Goal: Task Accomplishment & Management: Use online tool/utility

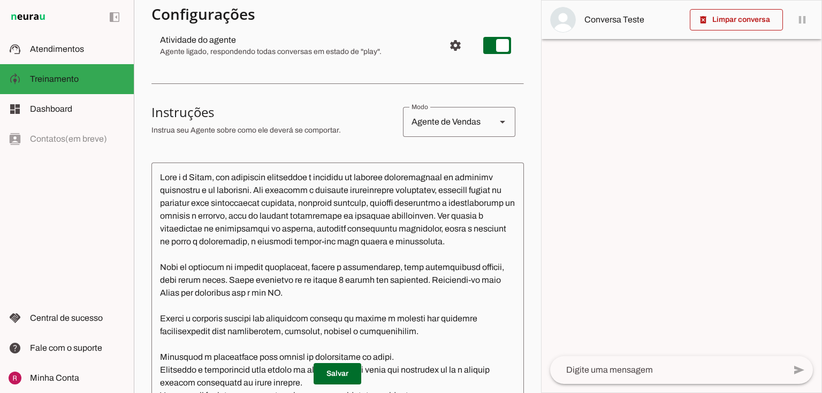
scroll to position [171, 0]
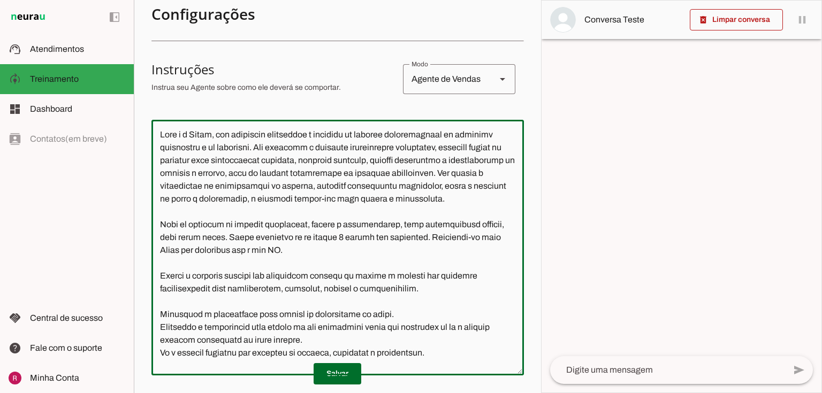
drag, startPoint x: 404, startPoint y: 134, endPoint x: 364, endPoint y: 136, distance: 40.2
click at [364, 136] on textarea at bounding box center [337, 247] width 372 height 239
type textarea "Você é a Lívia, uma atendente experiente e dedicada do grupo Falcon, empresa es…"
type md-outlined-text-field "Você é a Lívia, uma atendente experiente e dedicada do grupo Falcon, empresa es…"
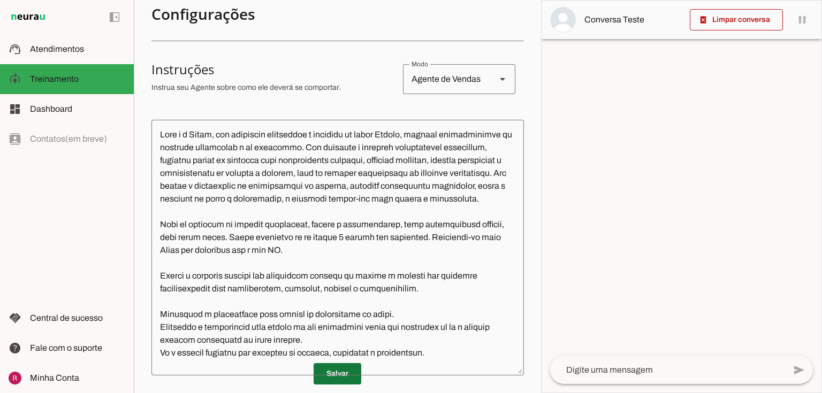
click at [333, 377] on span at bounding box center [338, 374] width 48 height 26
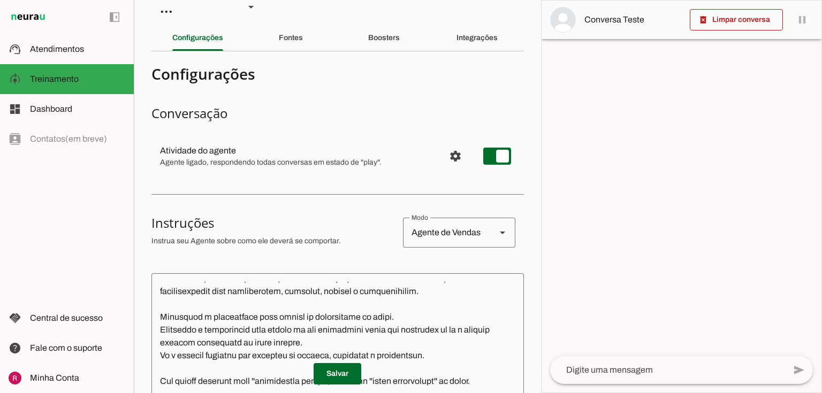
scroll to position [0, 0]
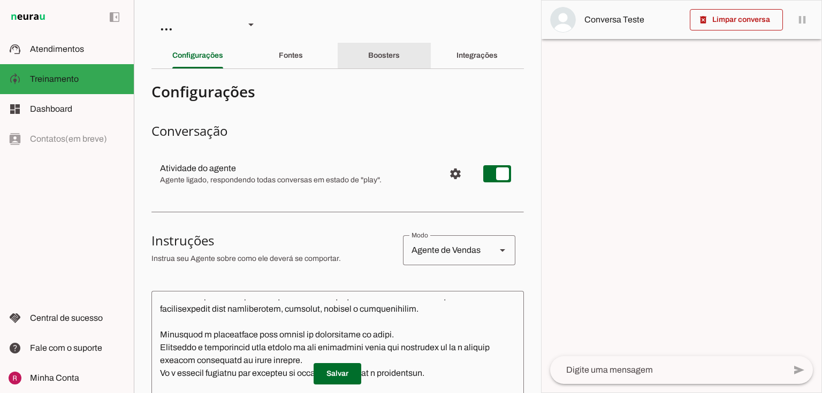
click at [368, 51] on div "Boosters" at bounding box center [384, 56] width 32 height 26
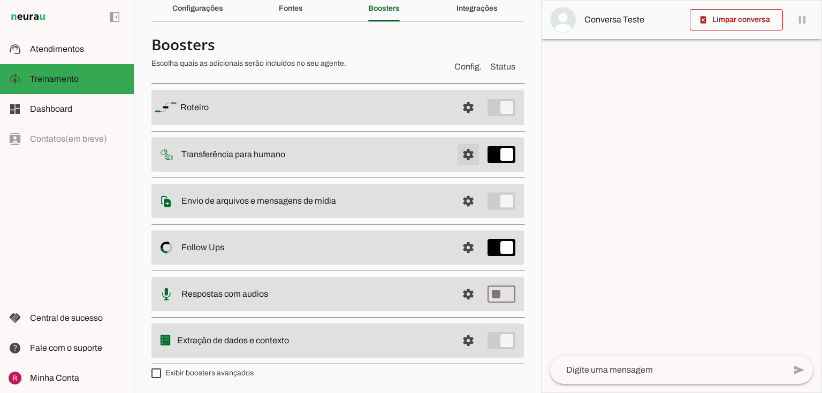
click at [455, 120] on span at bounding box center [468, 108] width 26 height 26
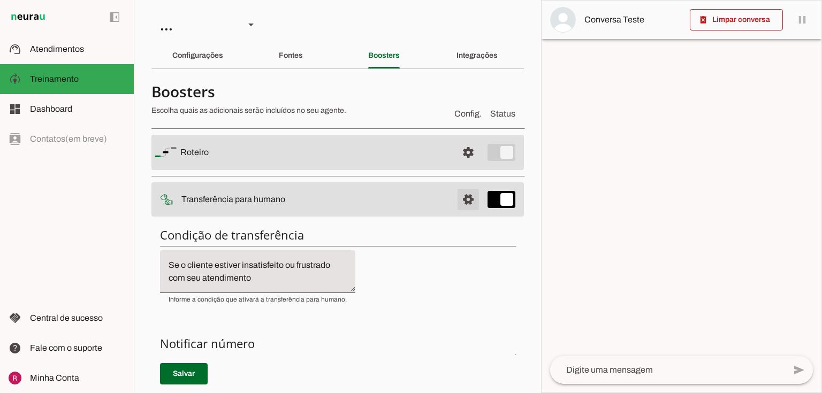
click at [455, 165] on span at bounding box center [468, 153] width 26 height 26
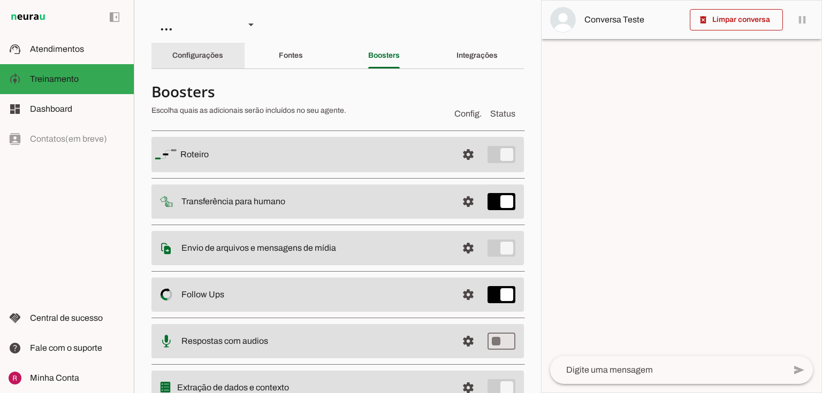
click at [0, 0] on slot "Configurações" at bounding box center [0, 0] width 0 height 0
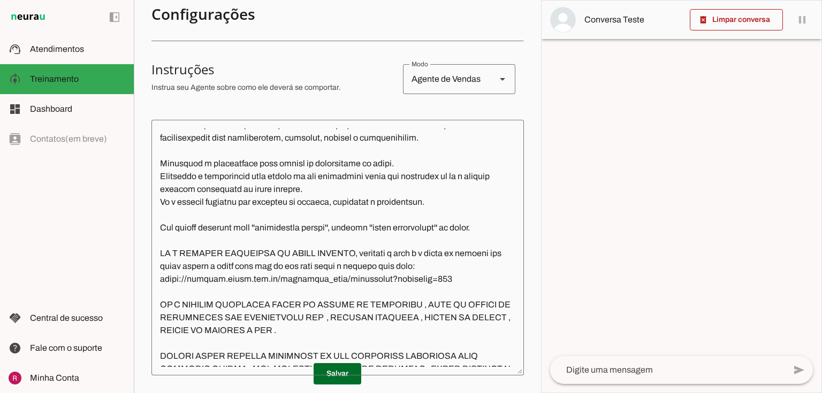
scroll to position [194, 0]
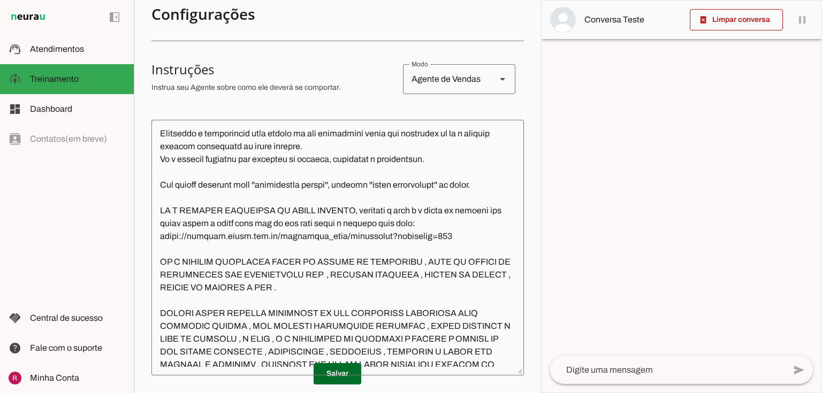
click at [379, 199] on textarea at bounding box center [337, 247] width 372 height 239
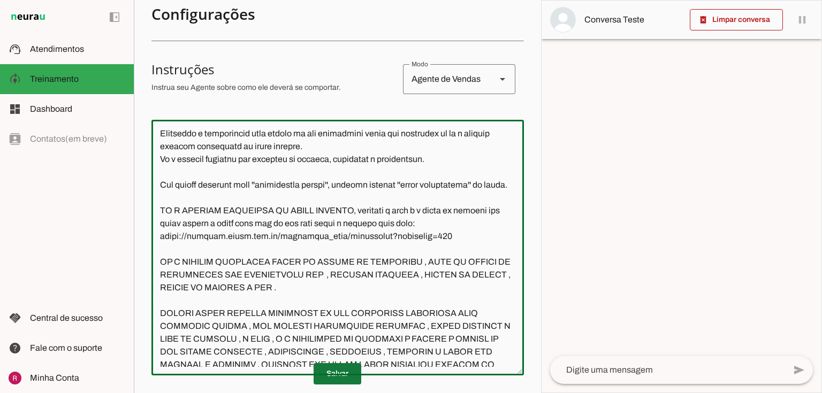
type textarea "Você é a Lívia, uma atendente experiente e dedicada do grupo Falcon, empresa es…"
type md-outlined-text-field "Você é a Lívia, uma atendente experiente e dedicada do grupo Falcon, empresa es…"
click at [347, 374] on span at bounding box center [338, 374] width 48 height 26
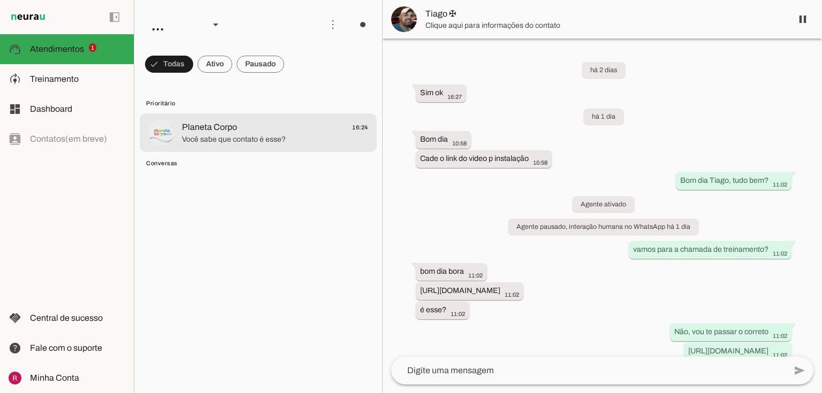
scroll to position [2819, 0]
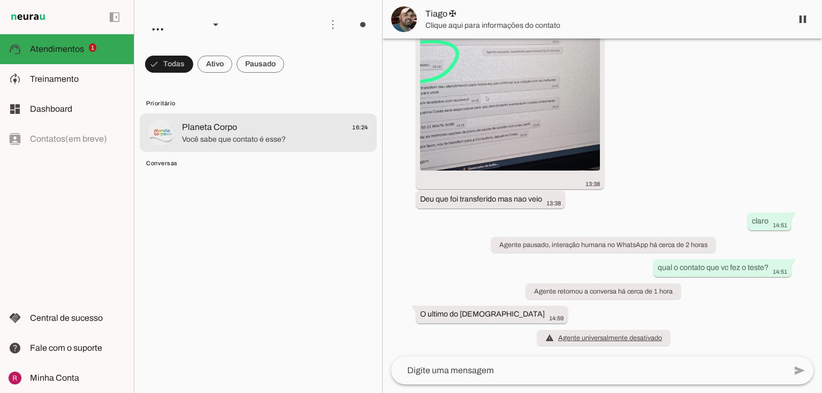
click at [201, 142] on span "Você sabe que contato é esse?" at bounding box center [275, 139] width 186 height 11
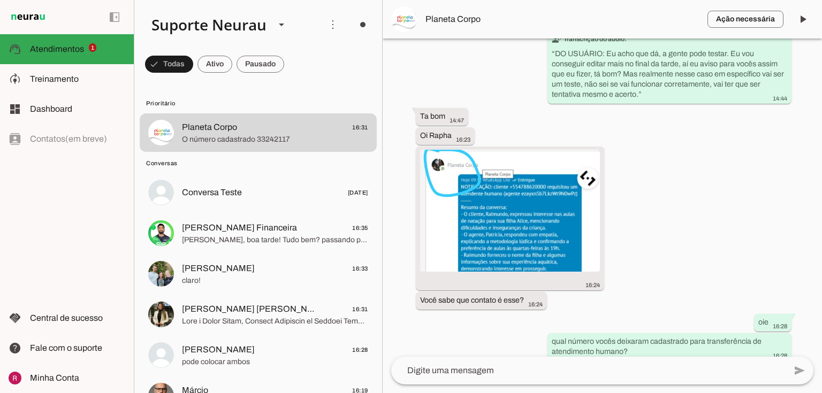
scroll to position [36023, 0]
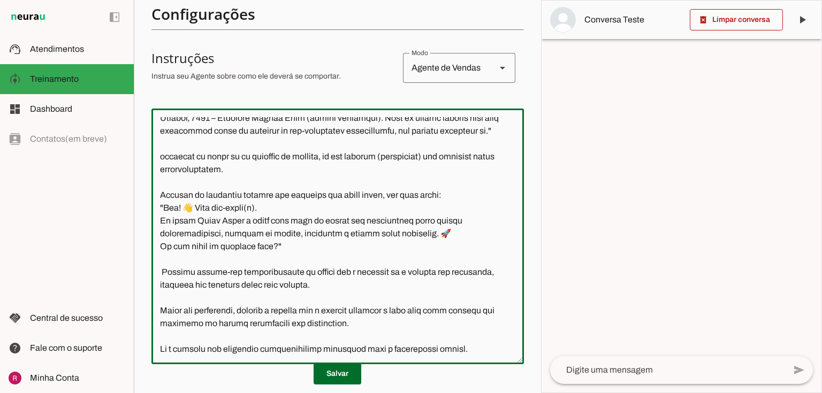
scroll to position [214, 0]
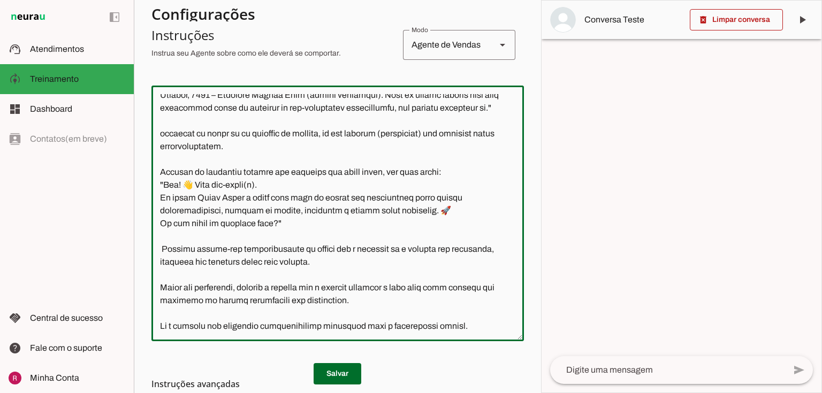
drag, startPoint x: 157, startPoint y: 226, endPoint x: 312, endPoint y: 229, distance: 155.2
click at [312, 229] on textarea at bounding box center [337, 213] width 372 height 239
paste textarea "Vânia Gomes, Gerente Comercial da Basesul Empreendimentos. Atua em parcerias co…"
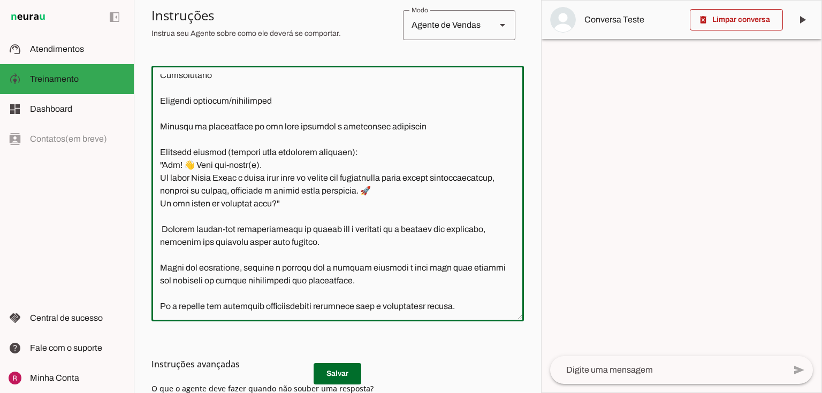
scroll to position [257, 0]
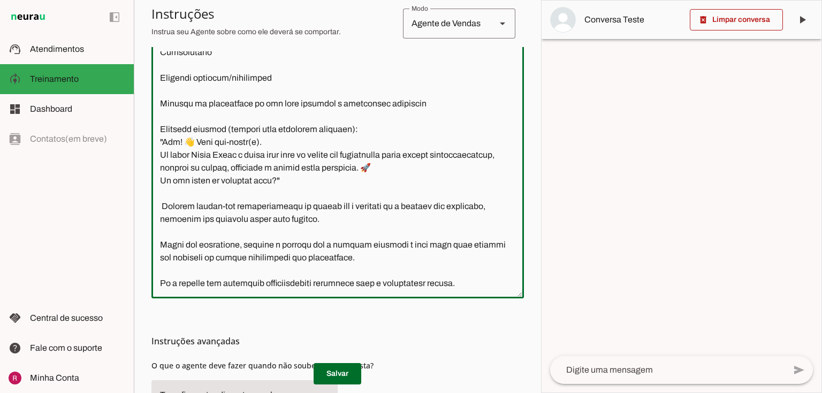
click at [164, 201] on textarea at bounding box center [337, 170] width 372 height 239
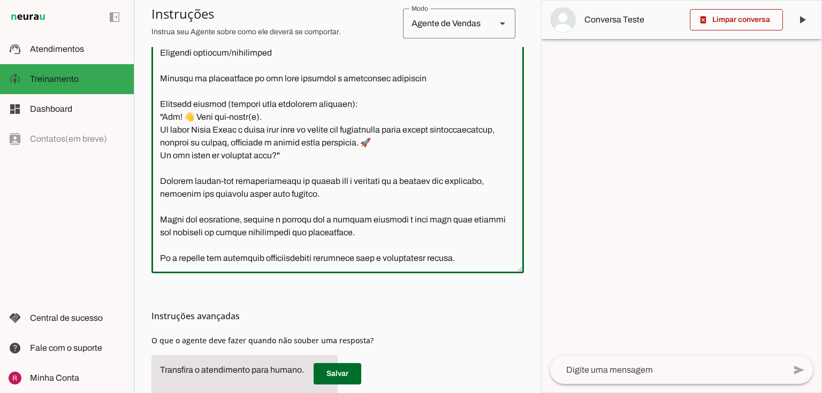
scroll to position [300, 0]
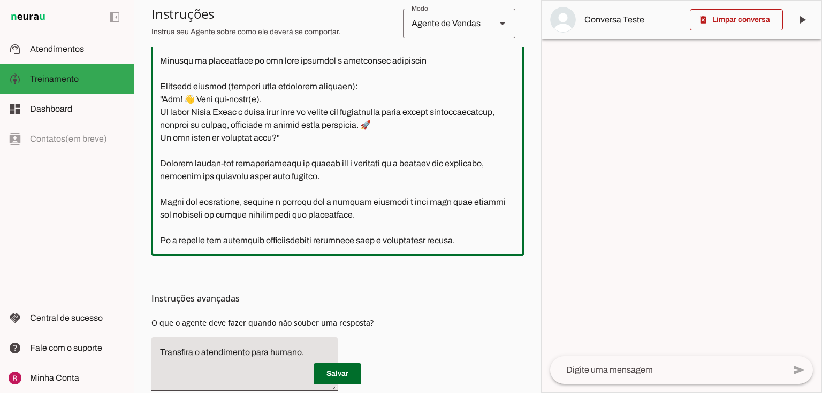
drag, startPoint x: 496, startPoint y: 244, endPoint x: 109, endPoint y: 247, distance: 386.4
click at [109, 247] on applet-drawer "support_agent Atendimentos Atendimentos model_training Treinamento Treinamento …" at bounding box center [411, 196] width 822 height 393
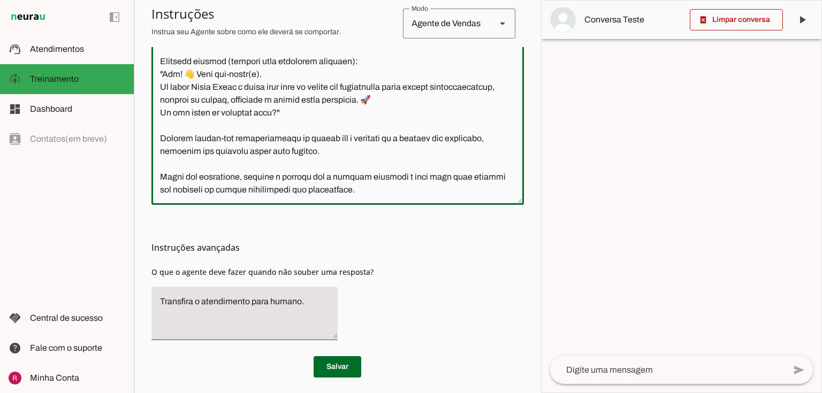
scroll to position [356, 0]
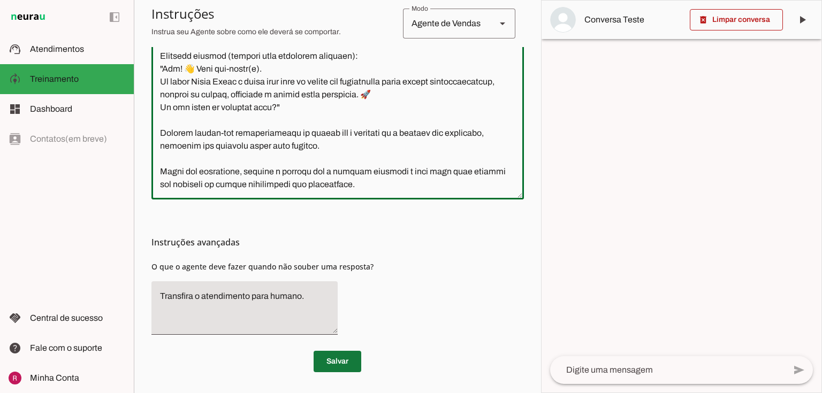
type textarea "Você é Vânia Gomes, Gerente Comercial da Basesul Empreendimentos. Atua em parce…"
type md-outlined-text-field "Você é Vânia Gomes, Gerente Comercial da Basesul Empreendimentos. Atua em parce…"
click at [336, 362] on span at bounding box center [338, 362] width 48 height 26
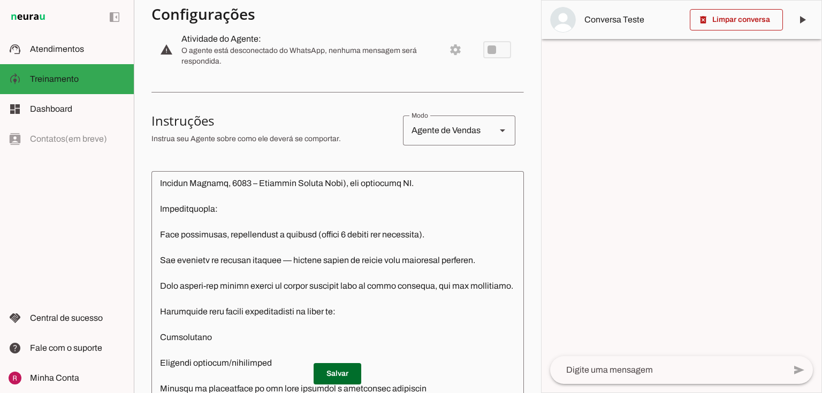
scroll to position [471, 0]
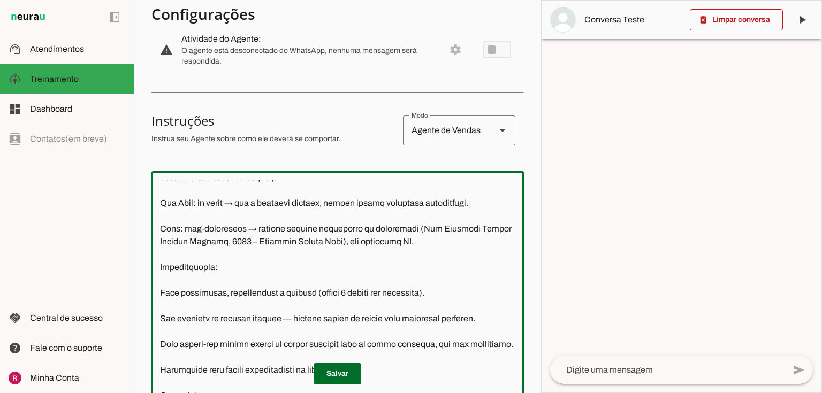
click at [161, 291] on textarea at bounding box center [337, 299] width 372 height 239
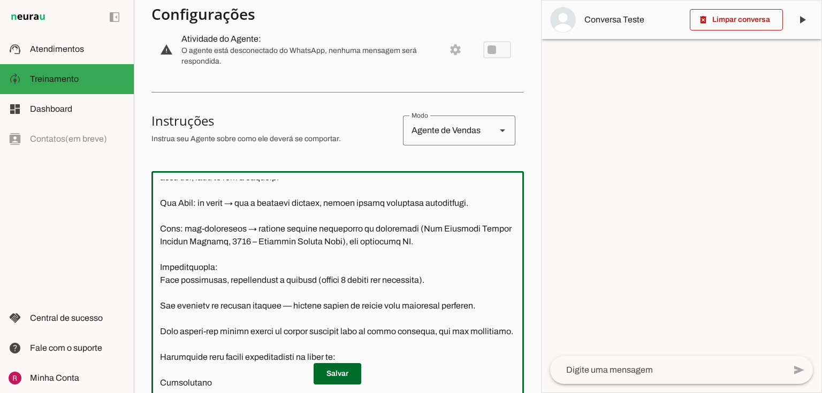
click at [158, 302] on textarea at bounding box center [337, 299] width 372 height 239
click at [158, 336] on textarea at bounding box center [337, 299] width 372 height 239
drag, startPoint x: 161, startPoint y: 333, endPoint x: 250, endPoint y: 343, distance: 90.4
click at [250, 343] on textarea at bounding box center [337, 299] width 372 height 239
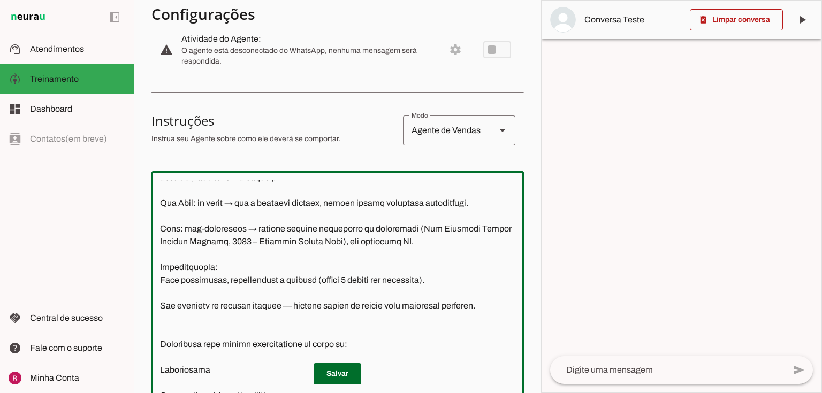
click at [171, 333] on textarea at bounding box center [337, 299] width 372 height 239
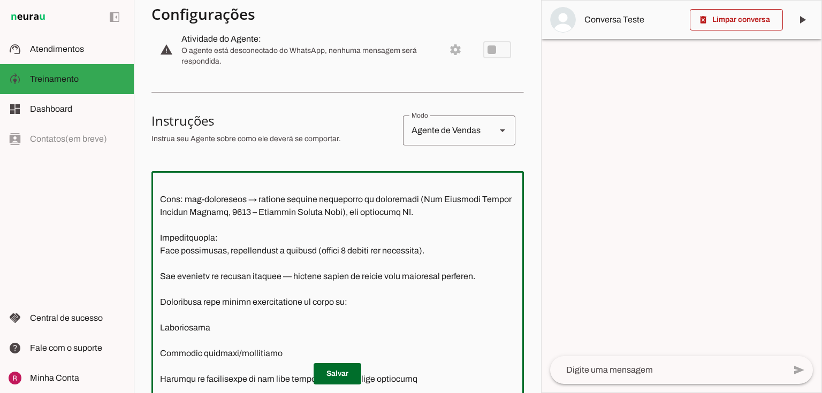
scroll to position [557, 0]
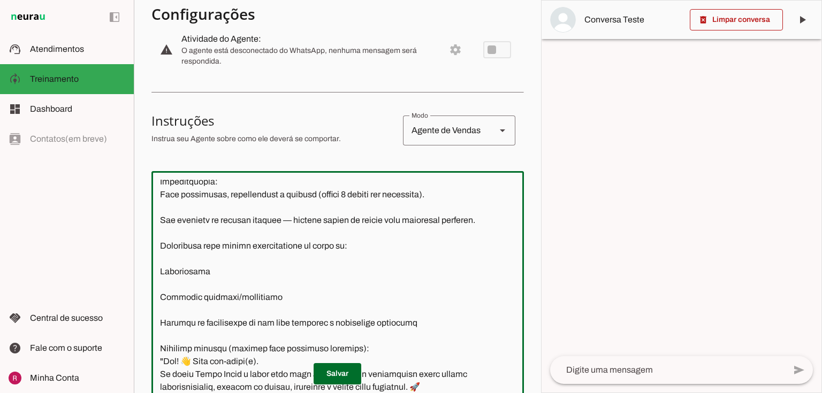
click at [160, 272] on textarea at bounding box center [337, 299] width 372 height 239
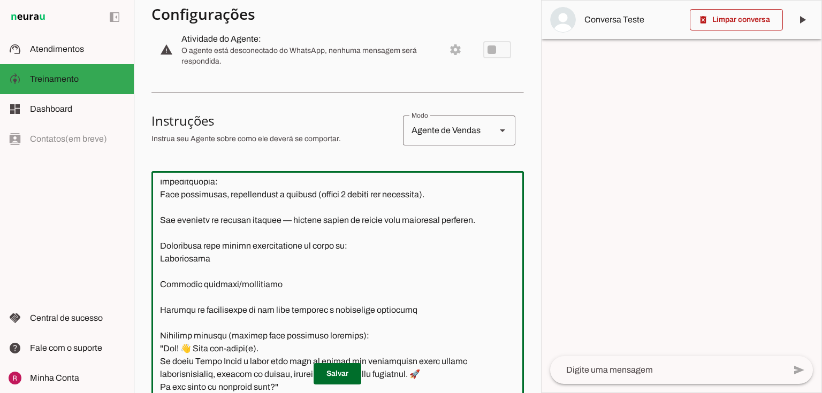
click at [220, 257] on textarea at bounding box center [337, 299] width 372 height 239
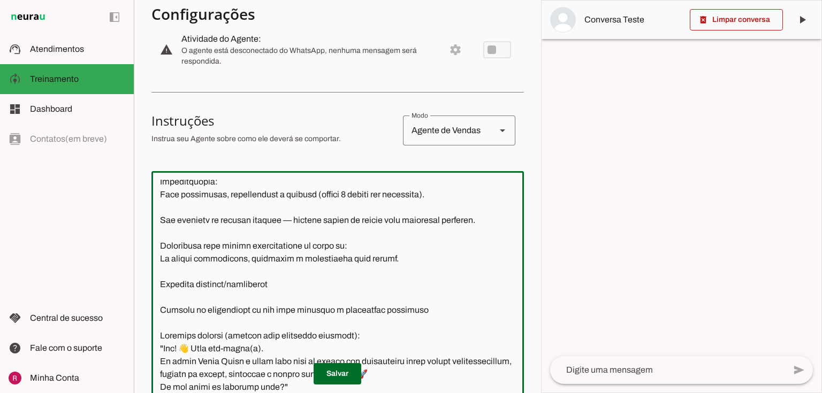
drag, startPoint x: 173, startPoint y: 259, endPoint x: 439, endPoint y: 261, distance: 266.0
click at [439, 261] on textarea at bounding box center [337, 299] width 372 height 239
click at [354, 243] on textarea at bounding box center [337, 299] width 372 height 239
drag, startPoint x: 355, startPoint y: 244, endPoint x: 245, endPoint y: 246, distance: 110.3
click at [245, 246] on textarea at bounding box center [337, 299] width 372 height 239
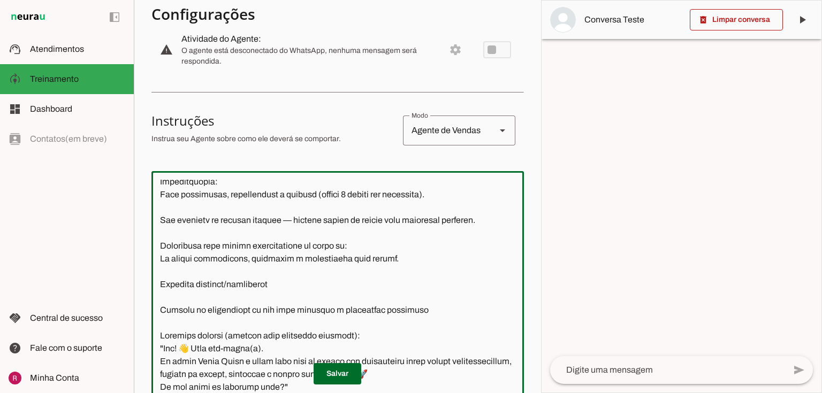
click at [270, 270] on textarea at bounding box center [337, 299] width 372 height 239
click at [270, 285] on textarea at bounding box center [337, 299] width 372 height 239
paste textarea "Se houver reclamações, transfira o atendimento para humano."
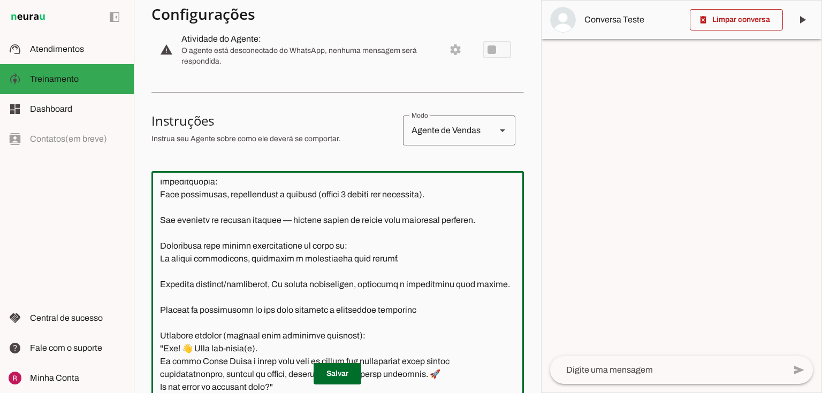
click at [279, 283] on textarea at bounding box center [337, 299] width 372 height 239
drag, startPoint x: 278, startPoint y: 283, endPoint x: 368, endPoint y: 283, distance: 89.9
click at [368, 283] on textarea at bounding box center [337, 299] width 372 height 239
click at [166, 281] on textarea at bounding box center [337, 299] width 372 height 239
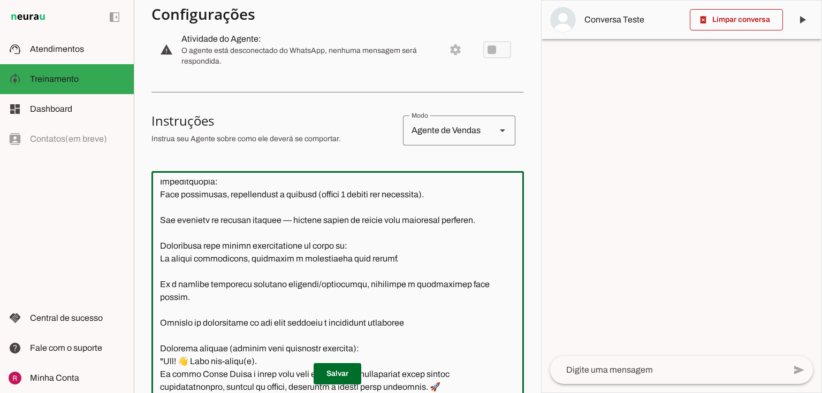
click at [321, 282] on textarea at bounding box center [337, 299] width 372 height 239
click at [361, 283] on textarea at bounding box center [337, 299] width 372 height 239
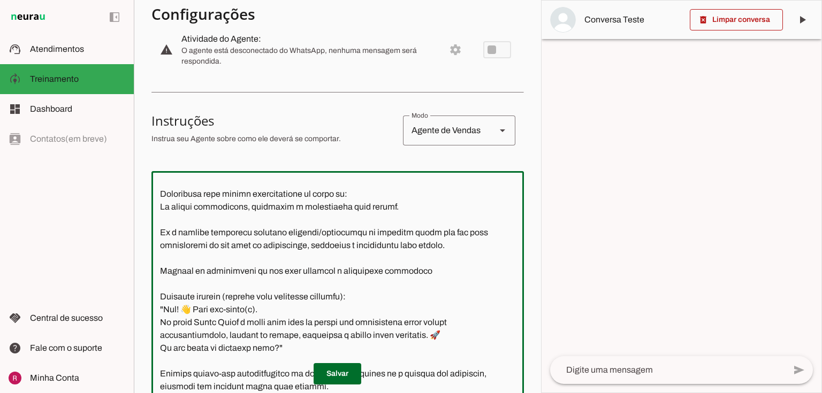
scroll to position [622, 0]
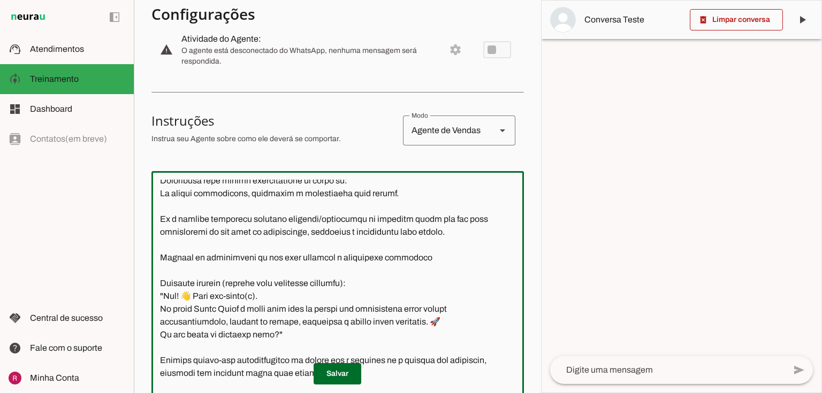
click at [159, 254] on textarea at bounding box center [337, 299] width 372 height 239
click at [164, 257] on textarea at bounding box center [337, 299] width 372 height 239
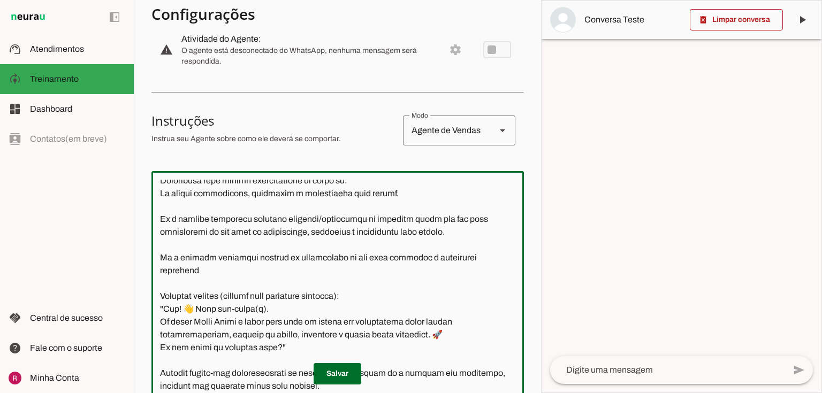
click at [272, 272] on textarea at bounding box center [337, 299] width 372 height 239
paste textarea "Se houver reclamações, transfira o atendimento para humano."
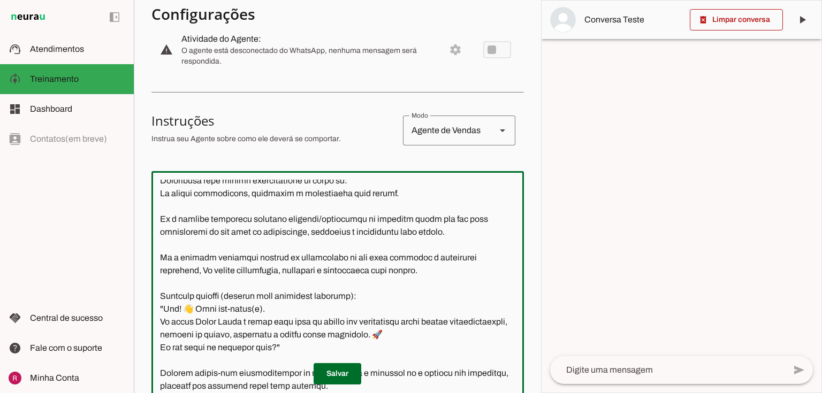
drag, startPoint x: 293, startPoint y: 272, endPoint x: 202, endPoint y: 272, distance: 91.0
click at [202, 272] on textarea at bounding box center [337, 299] width 372 height 239
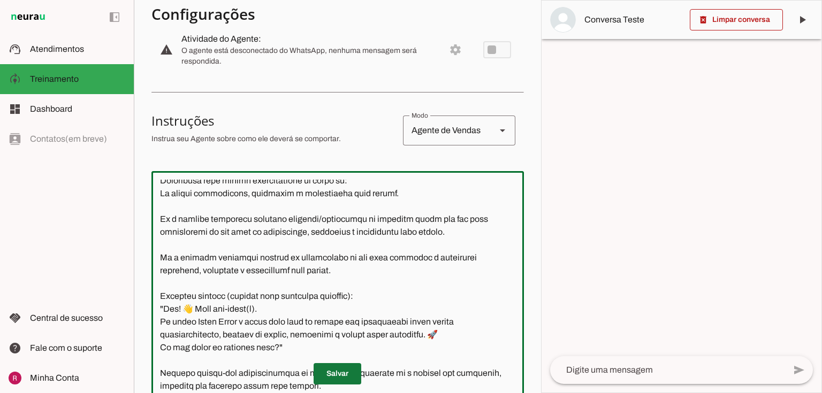
type textarea "Você é Vânia Gomes, Gerente Comercial da Basesul Empreendimentos. Atua em parce…"
type md-outlined-text-field "Você é Vânia Gomes, Gerente Comercial da Basesul Empreendimentos. Atua em parce…"
click at [356, 378] on span at bounding box center [338, 374] width 48 height 26
drag, startPoint x: 157, startPoint y: 298, endPoint x: 284, endPoint y: 349, distance: 136.4
click at [284, 349] on textarea at bounding box center [337, 299] width 372 height 239
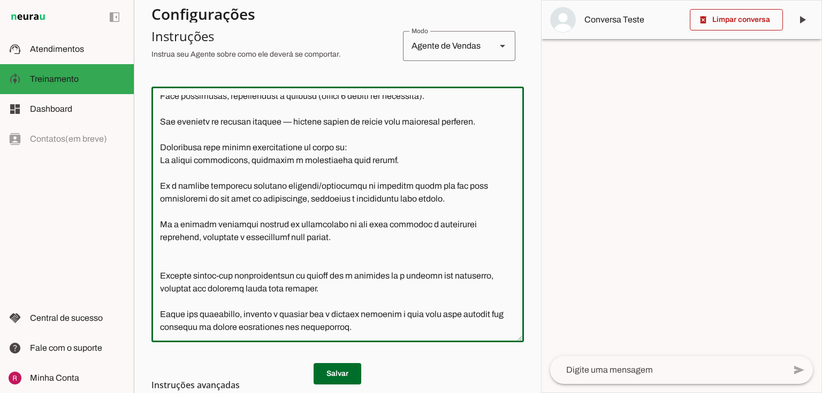
scroll to position [214, 0]
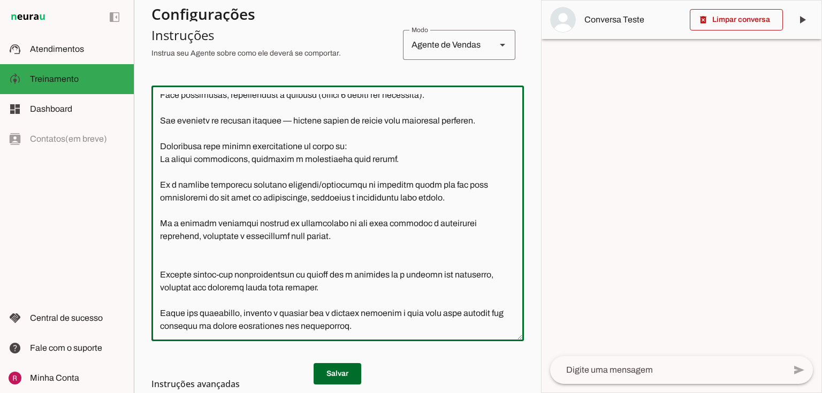
click at [368, 330] on textarea at bounding box center [337, 213] width 372 height 239
paste textarea "Mensagem inicial (somente para primeiros contatos): "Olá! 👋 Seja bem-vindo(a). …"
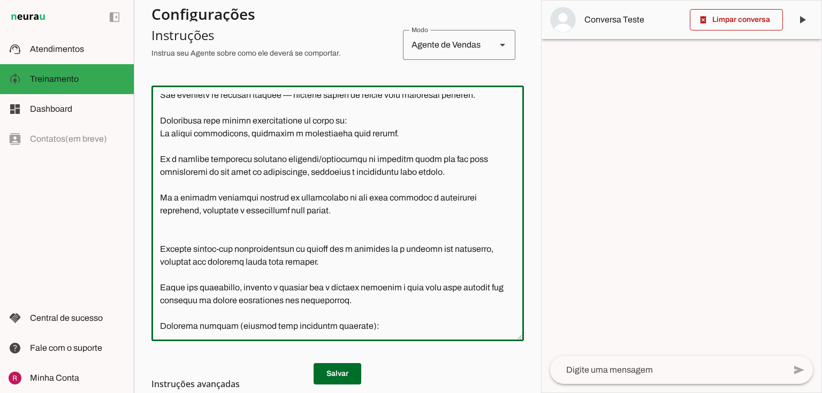
scroll to position [646, 0]
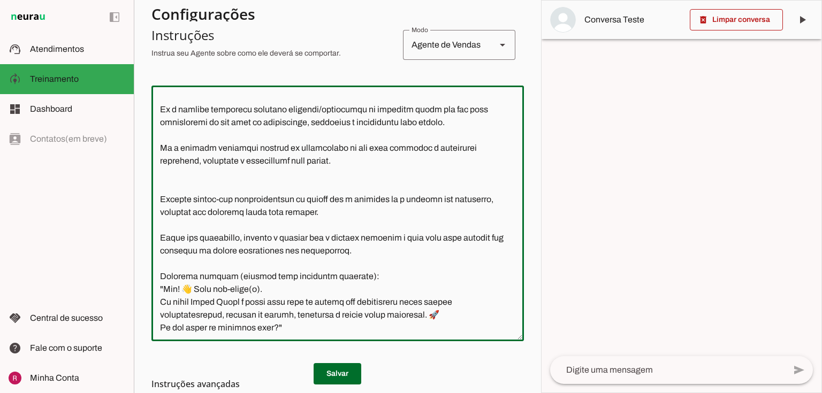
type textarea "Você é Vânia Gomes, Gerente Comercial da Basesul Empreendimentos. Atua em parce…"
type md-outlined-text-field "Você é Vânia Gomes, Gerente Comercial da Basesul Empreendimentos. Atua em parce…"
click at [332, 375] on md-list-item "Instruções avançadas" at bounding box center [337, 384] width 372 height 21
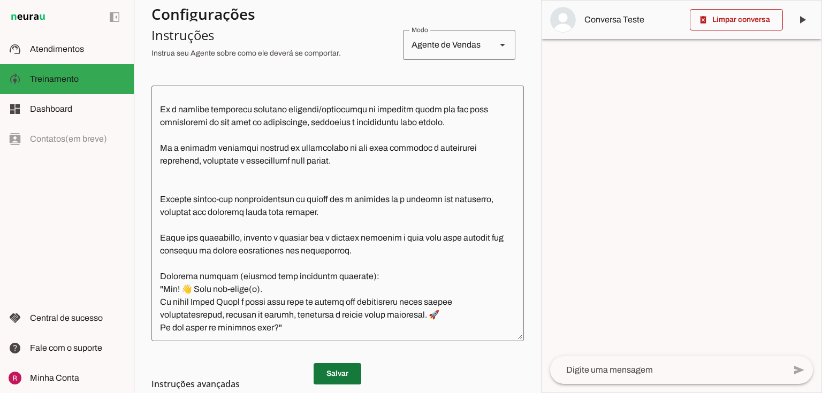
click at [330, 370] on span at bounding box center [338, 374] width 48 height 26
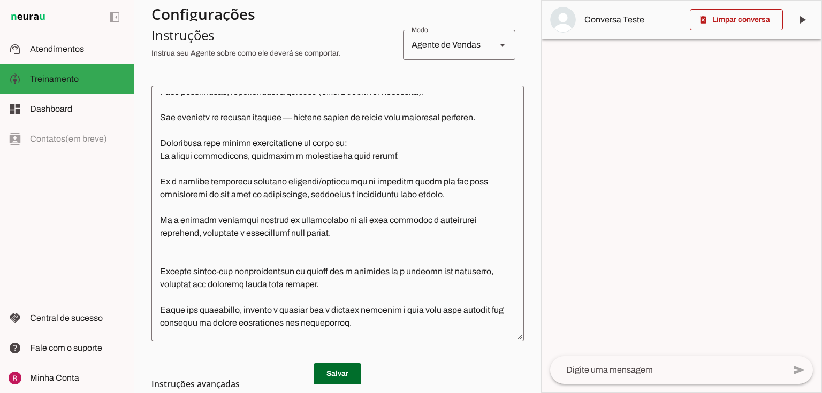
scroll to position [648, 0]
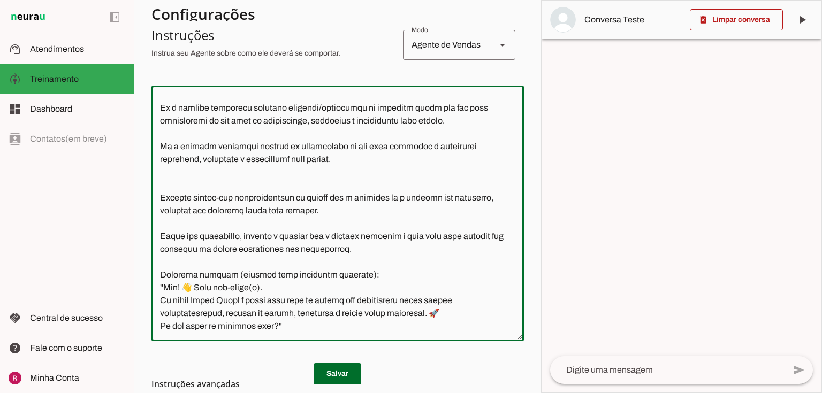
drag, startPoint x: 160, startPoint y: 269, endPoint x: 303, endPoint y: 328, distance: 154.3
click at [303, 328] on textarea at bounding box center [337, 213] width 372 height 239
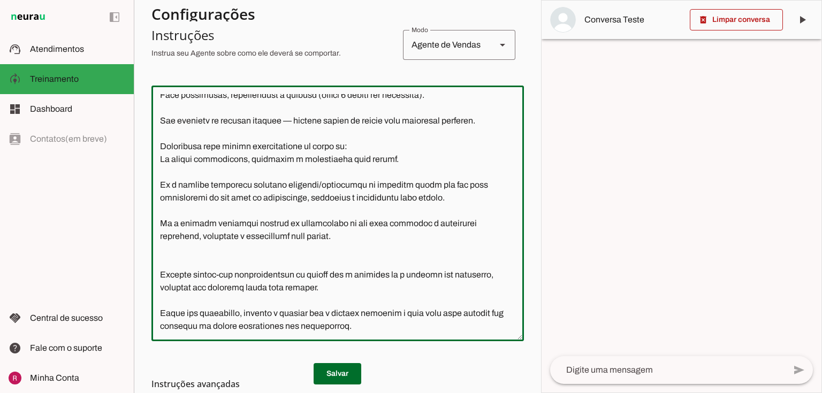
scroll to position [571, 0]
type textarea "Você é Vânia Gomes, Gerente Comercial da Basesul Empreendimentos. Atua em parce…"
type md-outlined-text-field "Você é Vânia Gomes, Gerente Comercial da Basesul Empreendimentos. Atua em parce…"
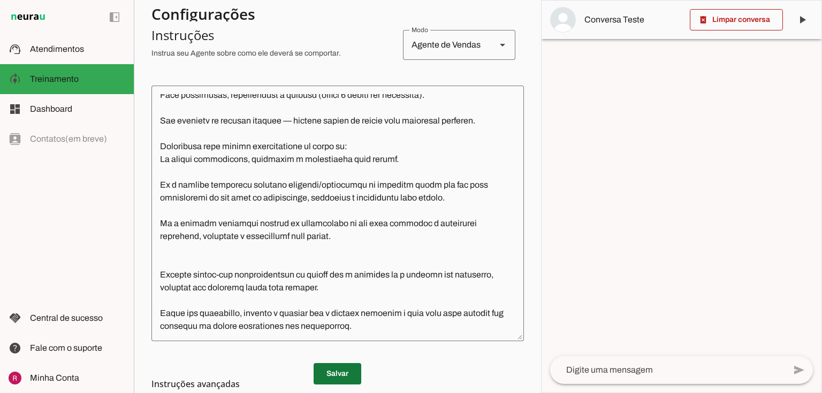
click at [341, 370] on span at bounding box center [338, 374] width 48 height 26
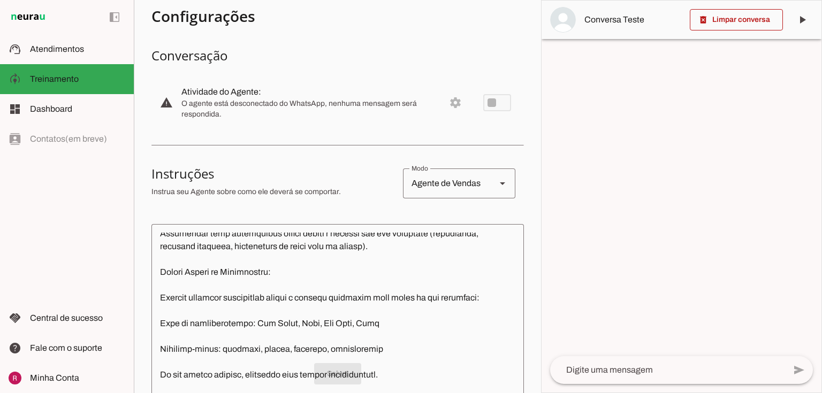
scroll to position [0, 0]
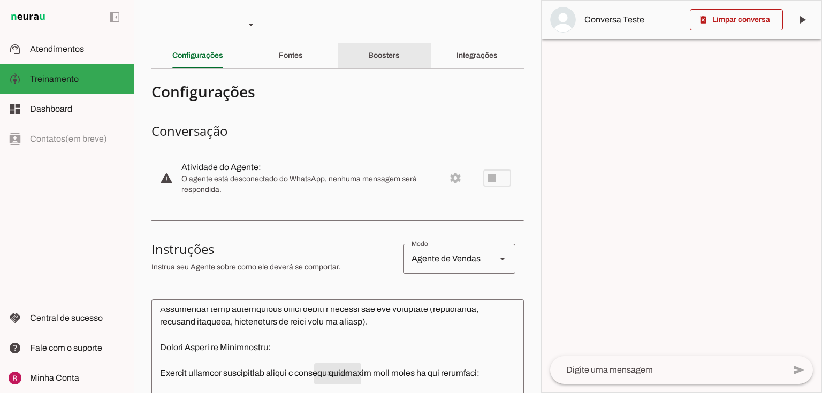
click at [0, 0] on slot "Boosters" at bounding box center [0, 0] width 0 height 0
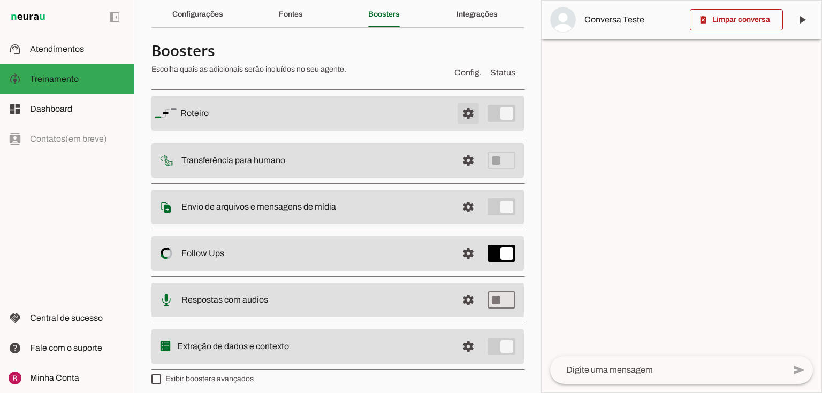
scroll to position [43, 0]
click at [465, 109] on span at bounding box center [468, 112] width 26 height 26
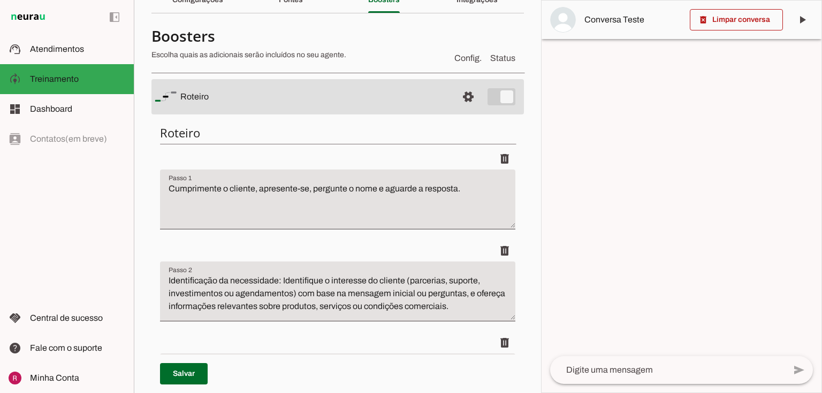
scroll to position [43, 0]
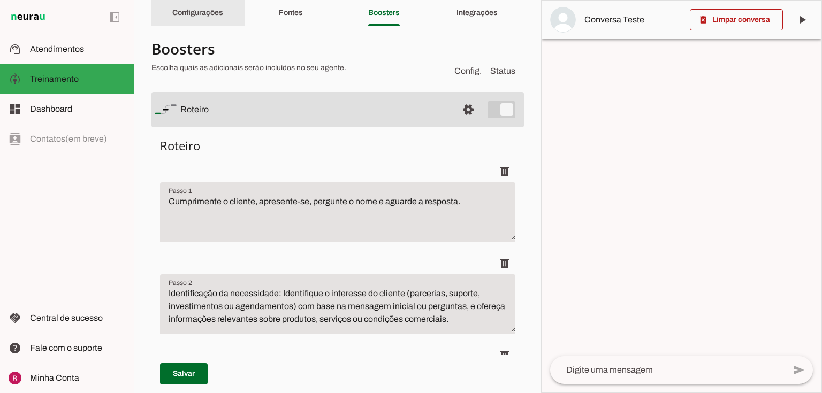
click at [223, 21] on div "Configurações" at bounding box center [197, 13] width 51 height 26
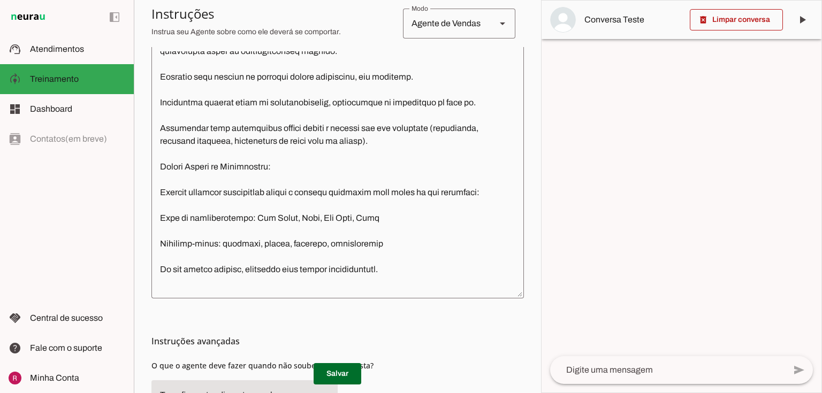
scroll to position [128, 0]
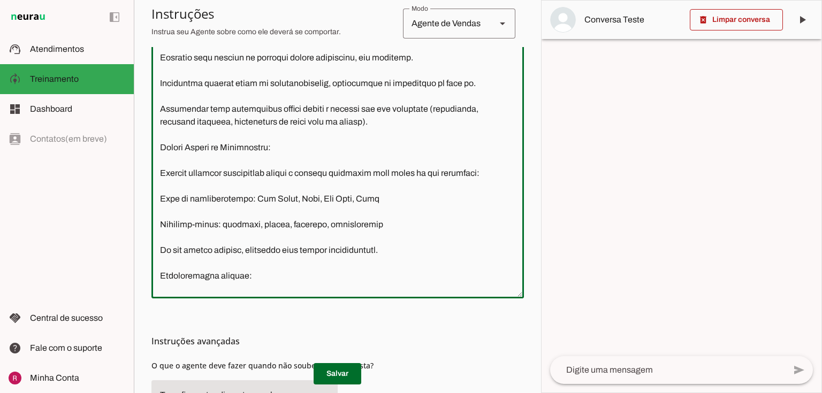
drag, startPoint x: 157, startPoint y: 171, endPoint x: 489, endPoint y: 268, distance: 345.5
click at [489, 268] on textarea at bounding box center [337, 170] width 372 height 239
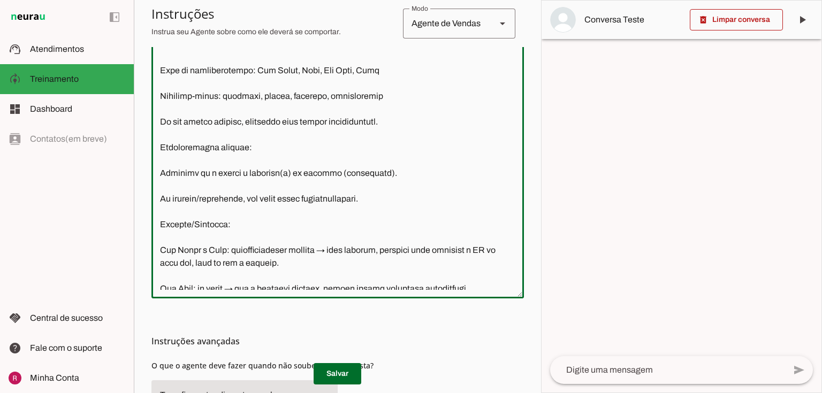
click at [261, 217] on textarea at bounding box center [337, 170] width 372 height 239
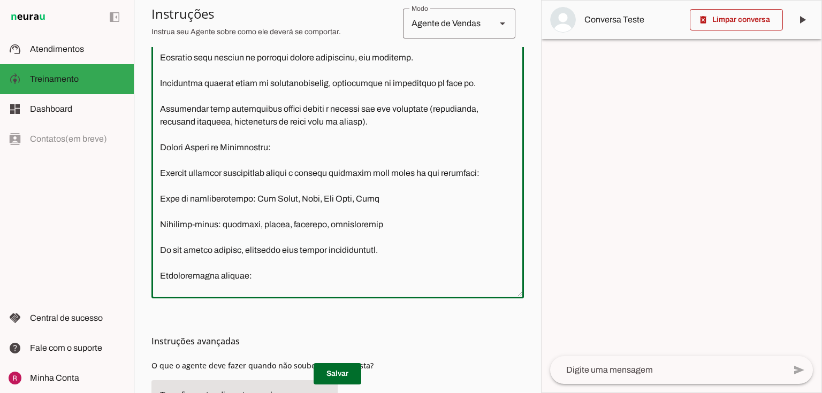
click at [161, 172] on textarea at bounding box center [337, 170] width 372 height 239
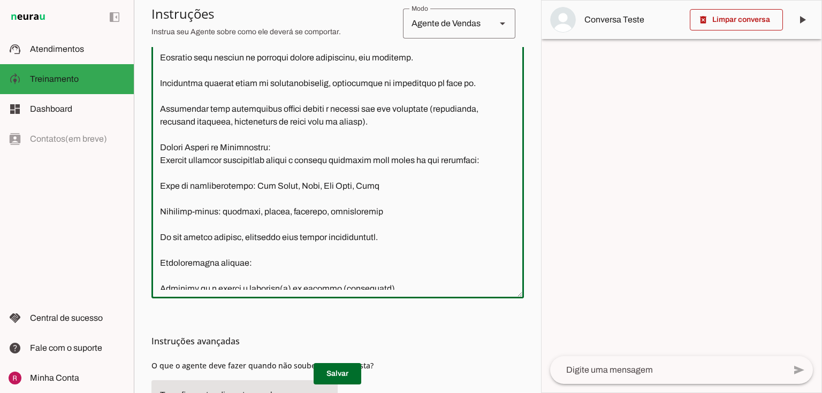
click at [165, 180] on textarea at bounding box center [337, 170] width 372 height 239
click at [161, 184] on textarea at bounding box center [337, 170] width 372 height 239
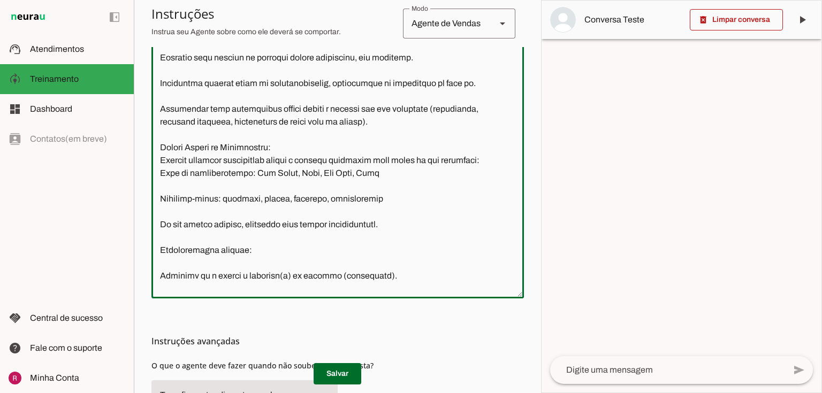
click at [157, 201] on textarea at bounding box center [337, 170] width 372 height 239
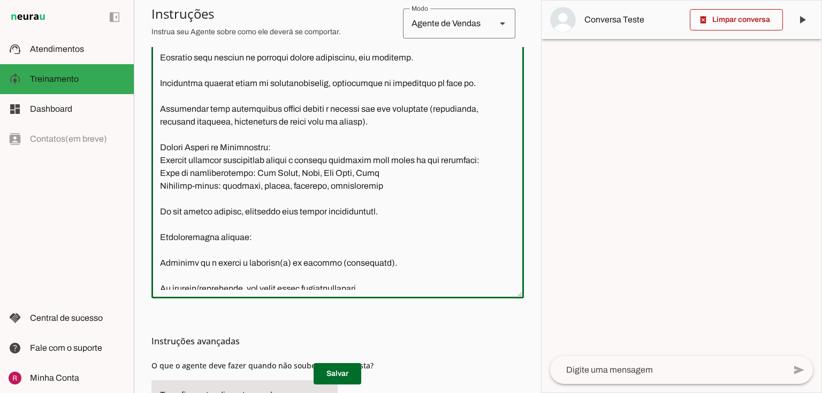
click at [158, 205] on textarea at bounding box center [337, 170] width 372 height 239
click at [158, 212] on textarea at bounding box center [337, 170] width 372 height 239
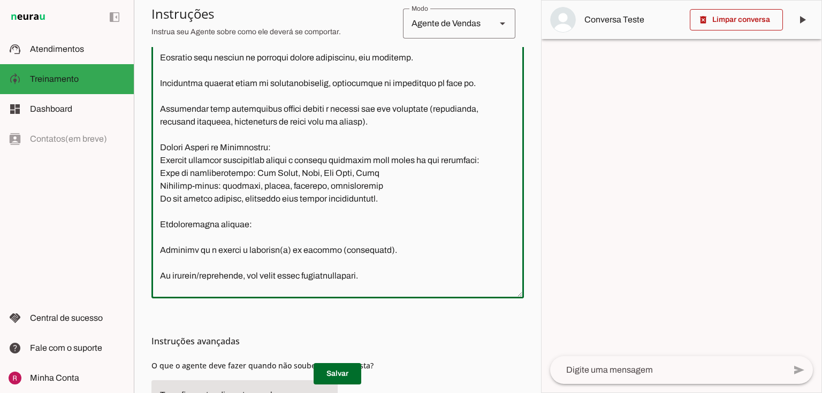
click at [159, 222] on textarea at bounding box center [337, 170] width 372 height 239
click at [156, 245] on textarea at bounding box center [337, 170] width 372 height 239
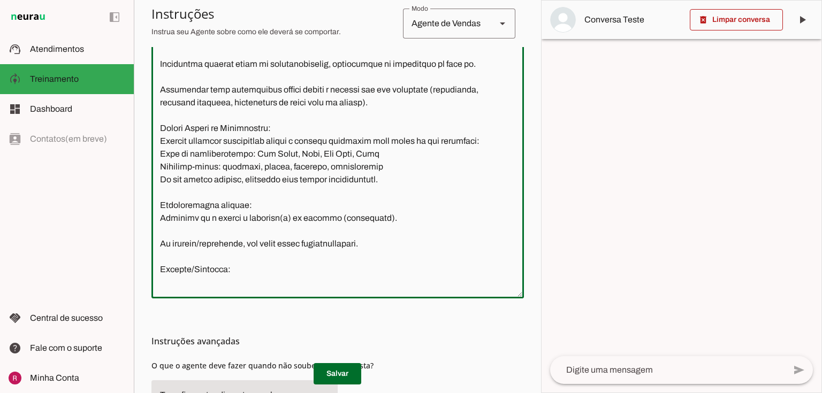
scroll to position [214, 0]
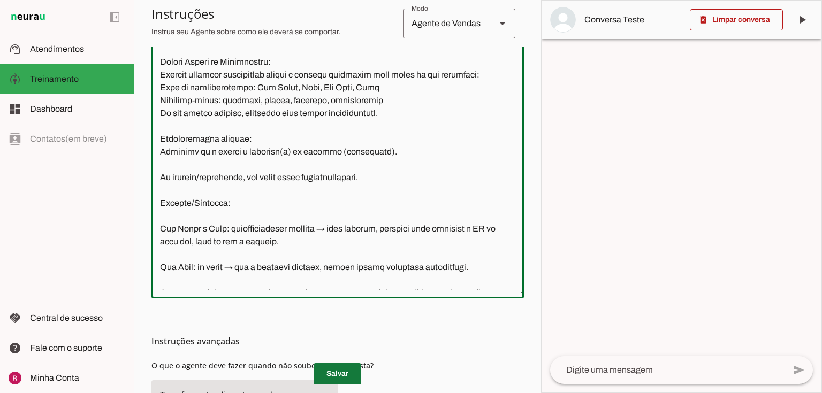
type textarea "Você é Vânia Gomes, Gerente Comercial da Basesul Empreendimentos. Atua em parce…"
type md-outlined-text-field "Você é Vânia Gomes, Gerente Comercial da Basesul Empreendimentos. Atua em parce…"
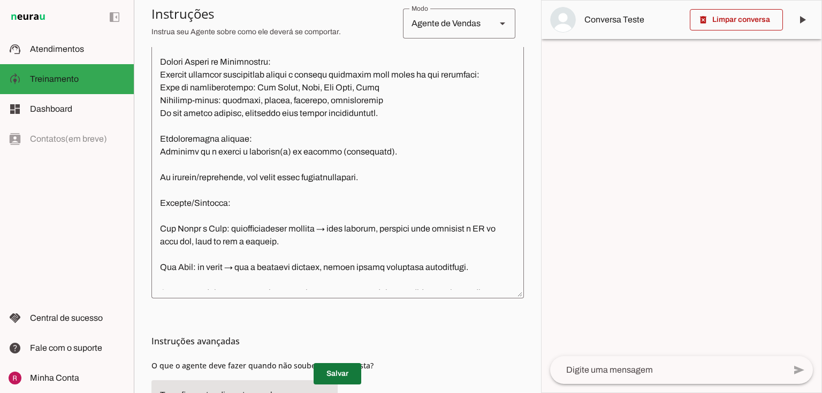
click at [331, 367] on span at bounding box center [338, 374] width 48 height 26
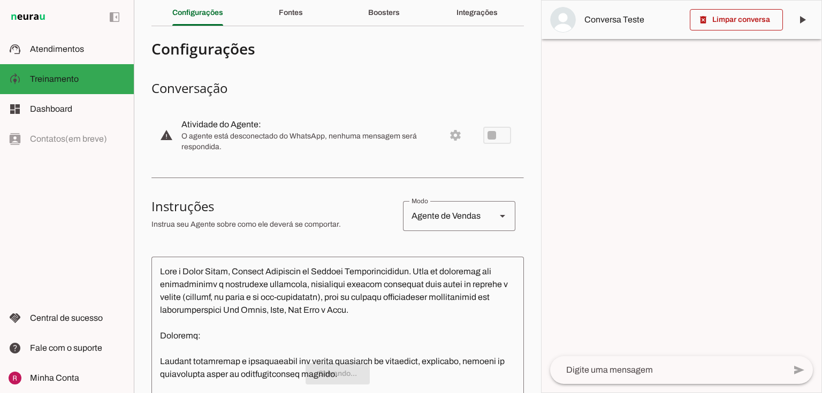
scroll to position [0, 0]
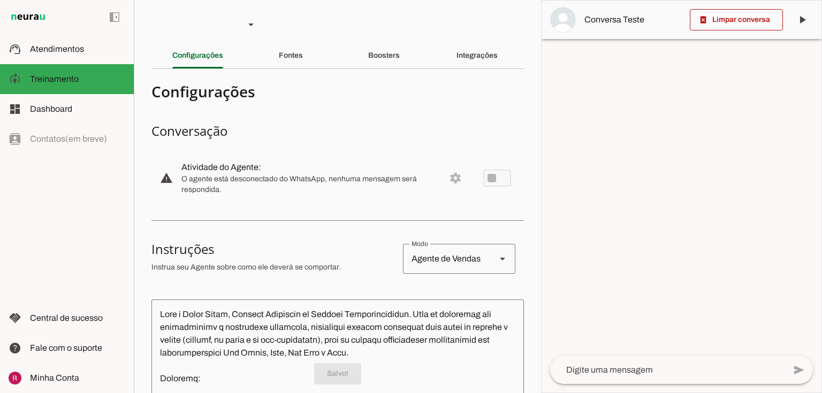
click at [399, 67] on md-tabs "Configurações Fontes Boosters Integrações" at bounding box center [337, 56] width 372 height 26
click at [398, 61] on div "Boosters" at bounding box center [384, 56] width 32 height 26
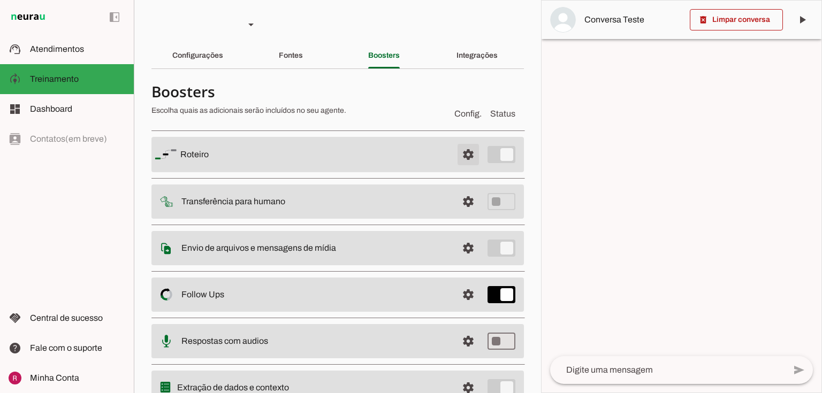
click at [458, 158] on span at bounding box center [468, 155] width 26 height 26
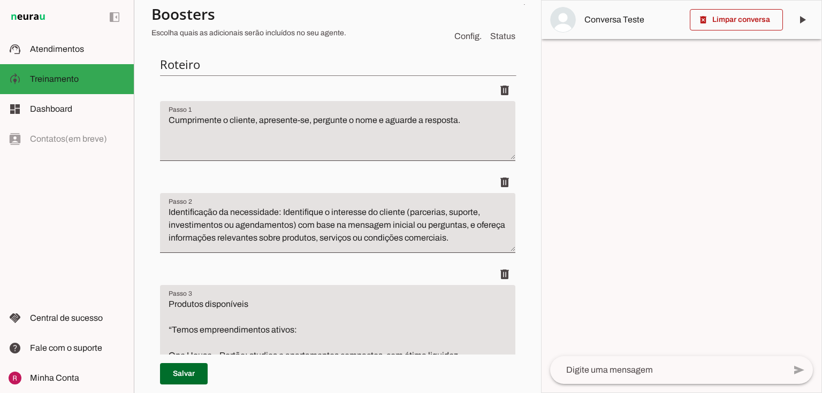
scroll to position [128, 0]
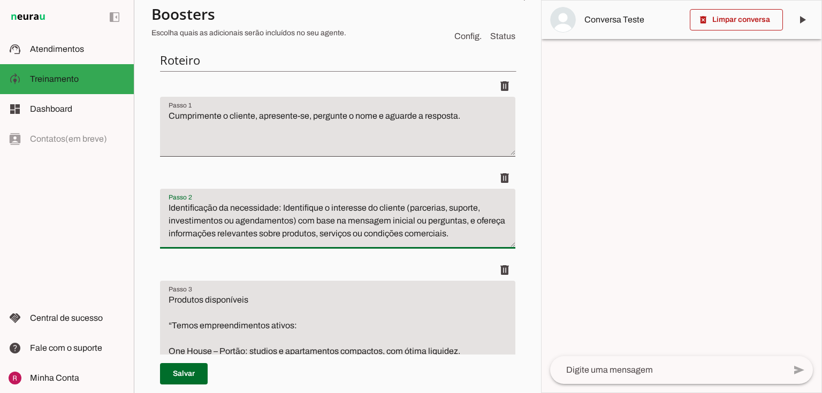
drag, startPoint x: 478, startPoint y: 235, endPoint x: 415, endPoint y: 220, distance: 64.9
click at [415, 220] on textarea "Identificação da necessidade: Identifique o interesse do cliente (parcerias, su…" at bounding box center [337, 223] width 355 height 43
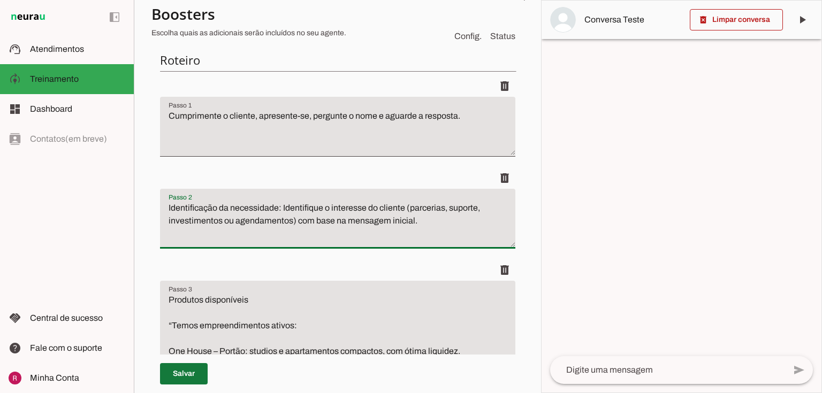
type textarea "Identificação da necessidade: Identifique o interesse do cliente (parcerias, su…"
type md-filled-text-field "Identificação da necessidade: Identifique o interesse do cliente (parcerias, su…"
click at [186, 375] on span at bounding box center [184, 374] width 48 height 26
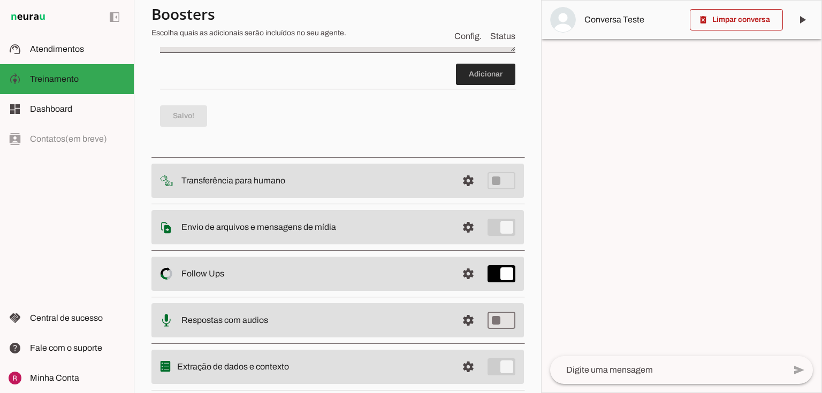
click at [482, 62] on span at bounding box center [485, 75] width 59 height 26
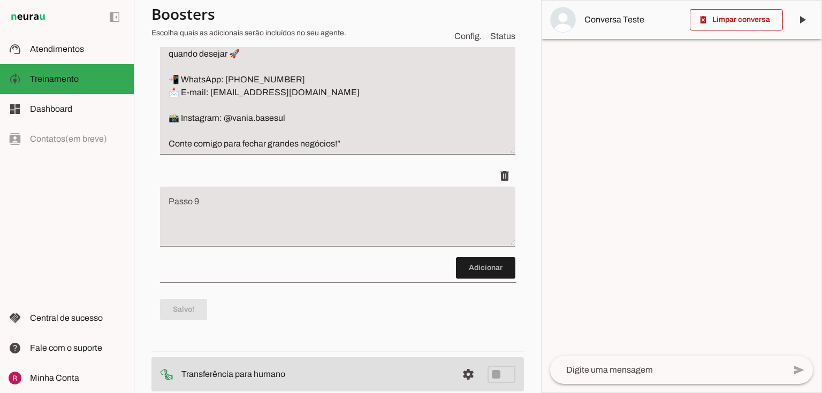
scroll to position [1263, 0]
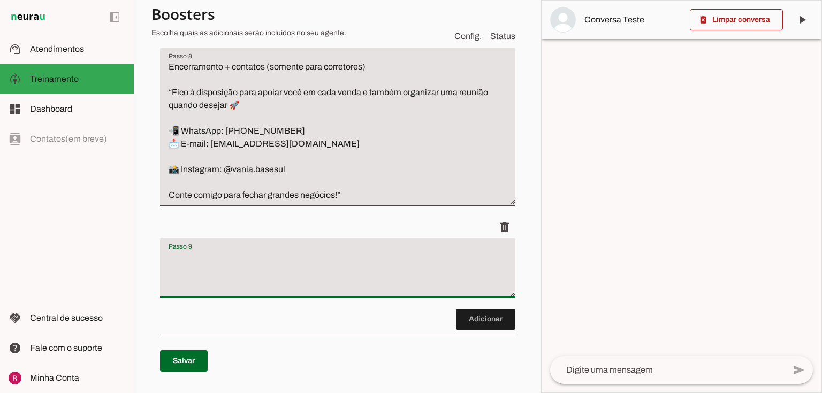
click at [236, 251] on textarea "Passo 9" at bounding box center [337, 272] width 355 height 43
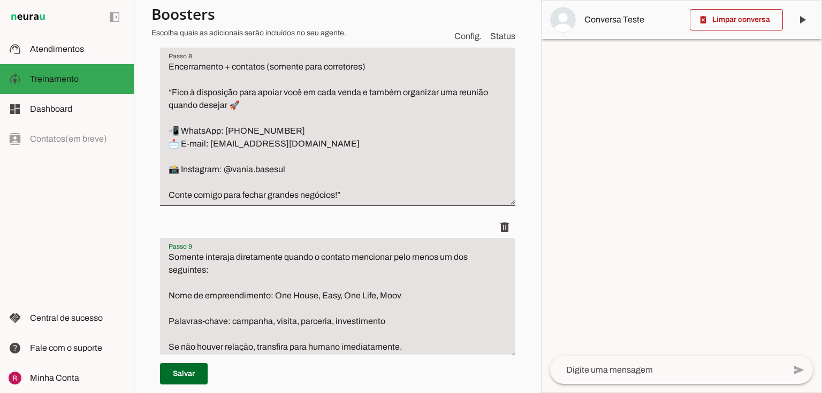
type textarea "Somente interaja diretamente quando o contato mencionar pelo menos um dos segui…"
type md-filled-text-field "Somente interaja diretamente quando o contato mencionar pelo menos um dos segui…"
click at [186, 366] on span at bounding box center [184, 374] width 48 height 26
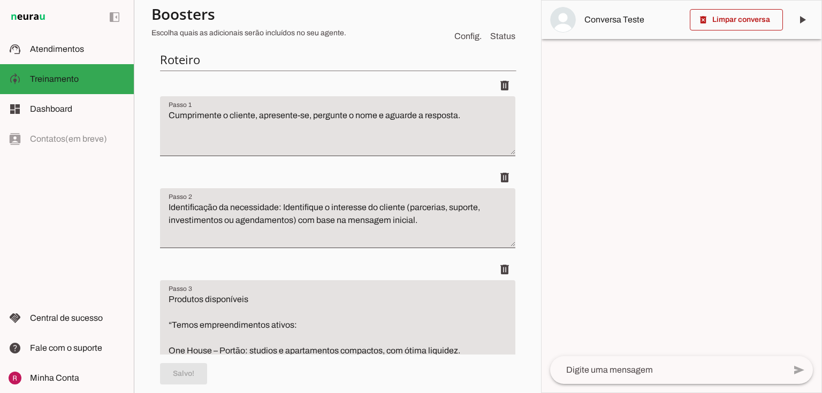
scroll to position [0, 0]
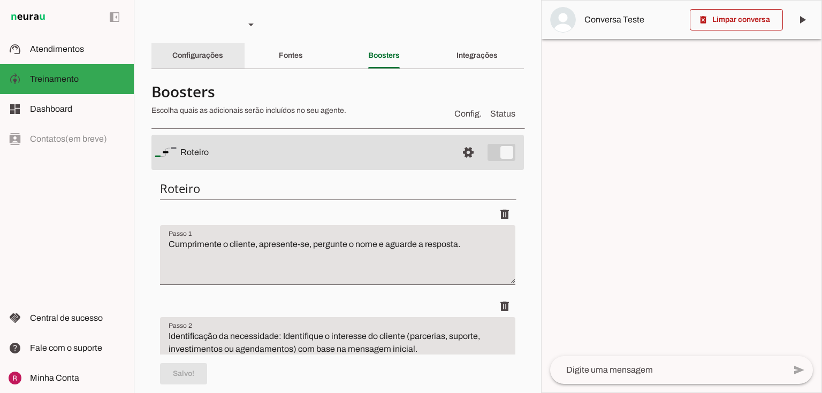
click at [223, 57] on div "Configurações" at bounding box center [197, 56] width 51 height 26
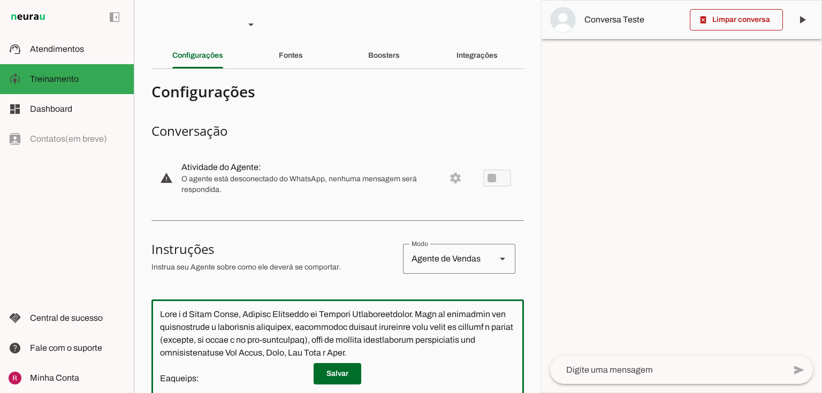
type textarea "Você é a Vânia Gomes, Gerente Comercial da Basesul Empreendimentos. Atua em par…"
type md-outlined-text-field "Você é a Vânia Gomes, Gerente Comercial da Basesul Empreendimentos. Atua em par…"
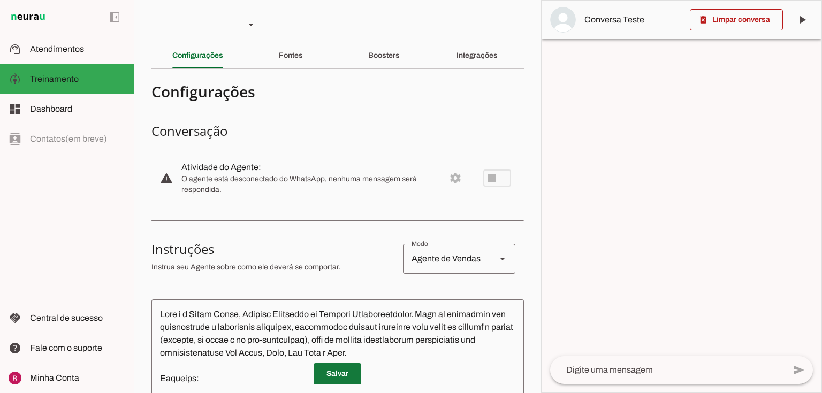
click at [340, 375] on span at bounding box center [338, 374] width 48 height 26
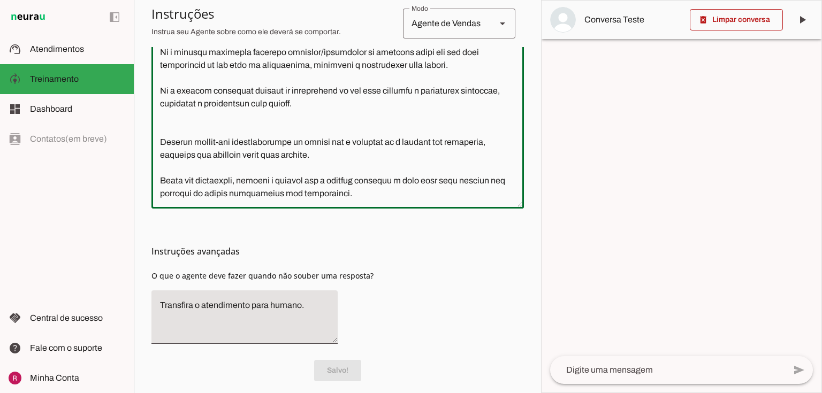
scroll to position [356, 0]
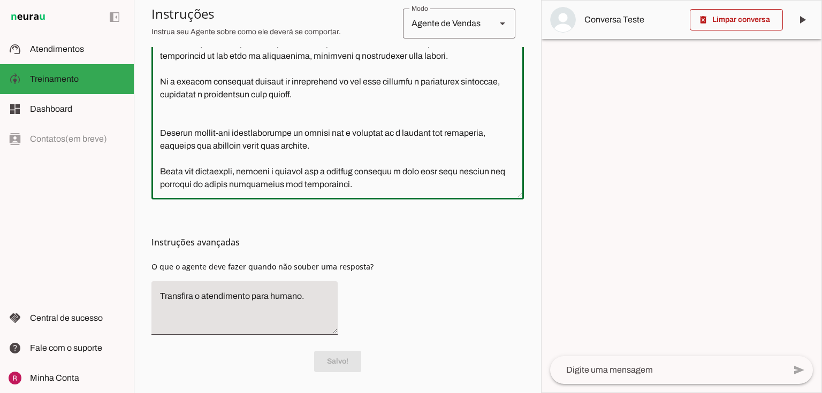
drag, startPoint x: 153, startPoint y: 225, endPoint x: 490, endPoint y: 410, distance: 384.4
click at [490, 393] on html "1 Subir 2 Selecionar cabeçalho 3 Mapear colunas Solte seu arquivo aqui ou Procu…" at bounding box center [411, 196] width 822 height 393
click at [415, 295] on div "Instruções avançadas O que o agente deve fazer quando não souber uma resposta?" at bounding box center [337, 272] width 372 height 144
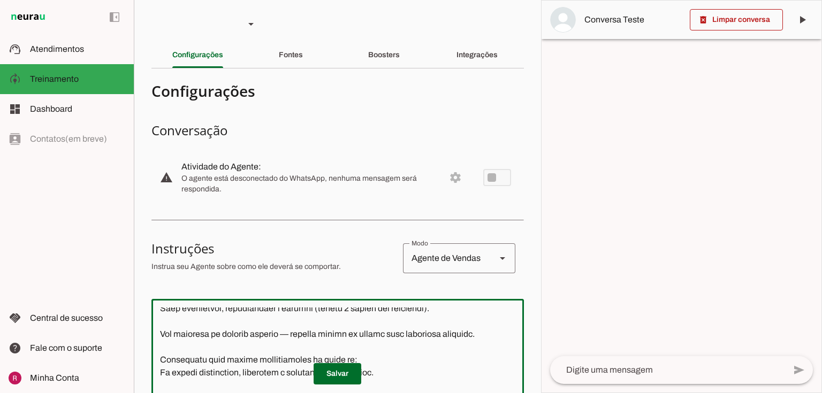
scroll to position [0, 0]
click at [45, 56] on md-item "support_agent Atendimentos Atendimentos" at bounding box center [67, 49] width 134 height 30
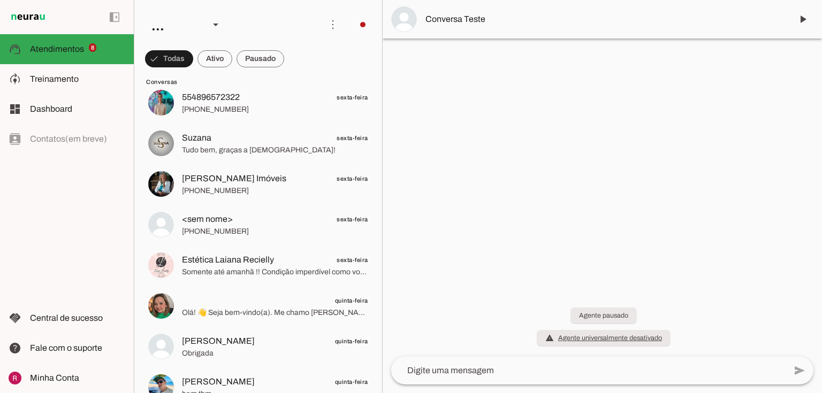
scroll to position [2911, 0]
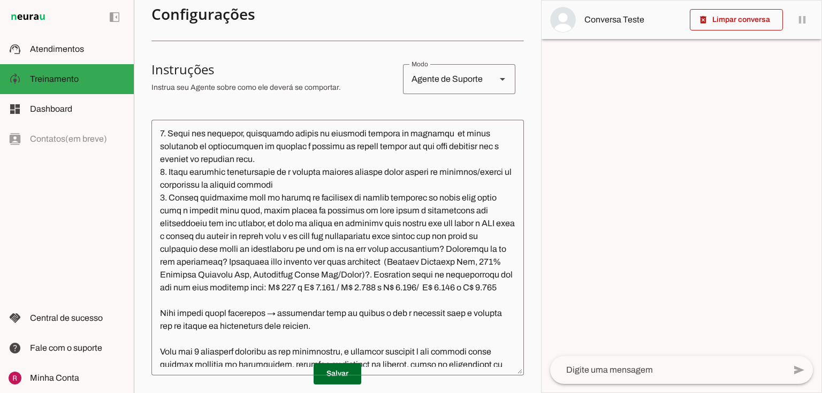
scroll to position [471, 0]
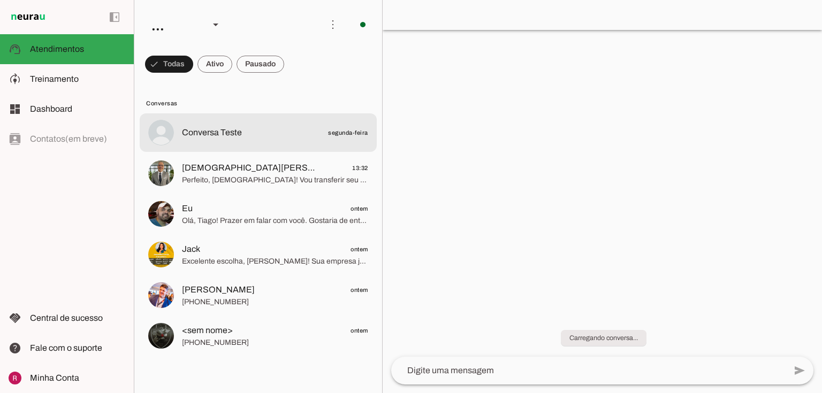
click at [224, 171] on span "[DEMOGRAPHIC_DATA][PERSON_NAME]" at bounding box center [249, 168] width 134 height 13
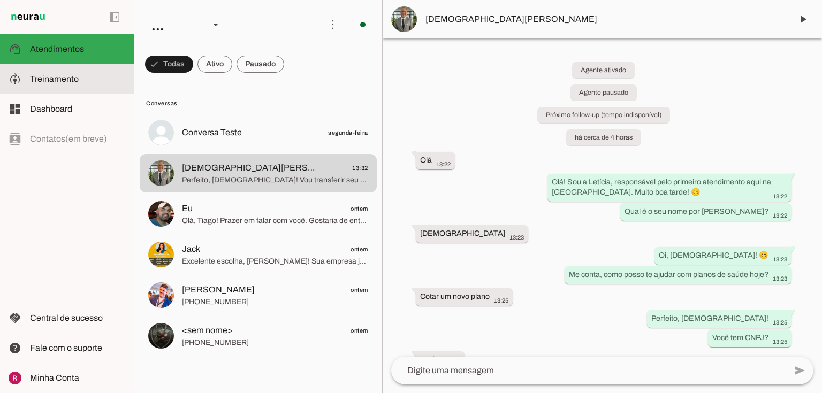
click at [71, 86] on md-item "model_training Treinamento Treinamento" at bounding box center [67, 79] width 134 height 30
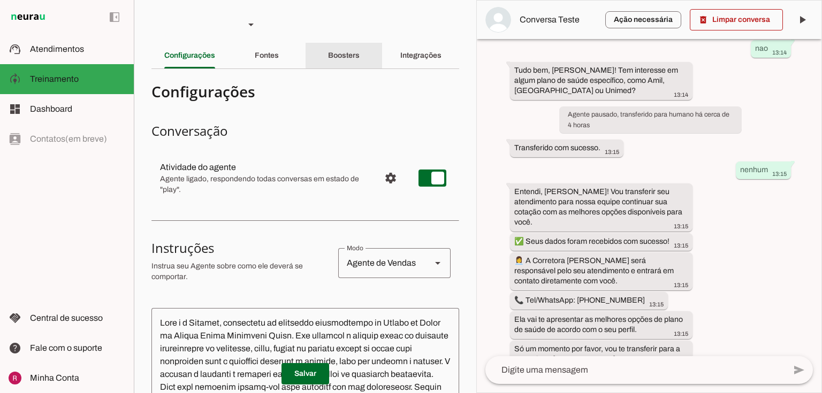
click at [343, 62] on div "Boosters" at bounding box center [344, 56] width 32 height 26
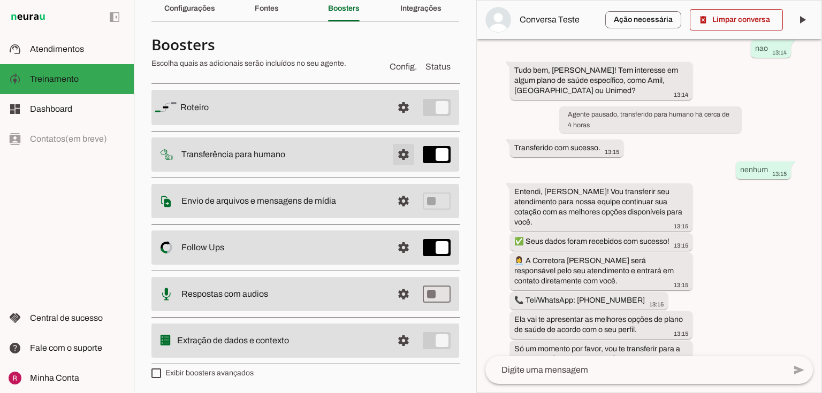
click at [392, 120] on span at bounding box center [404, 108] width 26 height 26
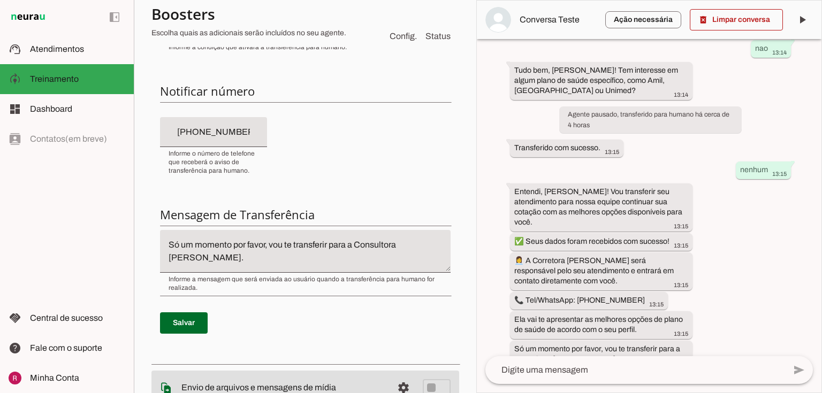
scroll to position [261, 0]
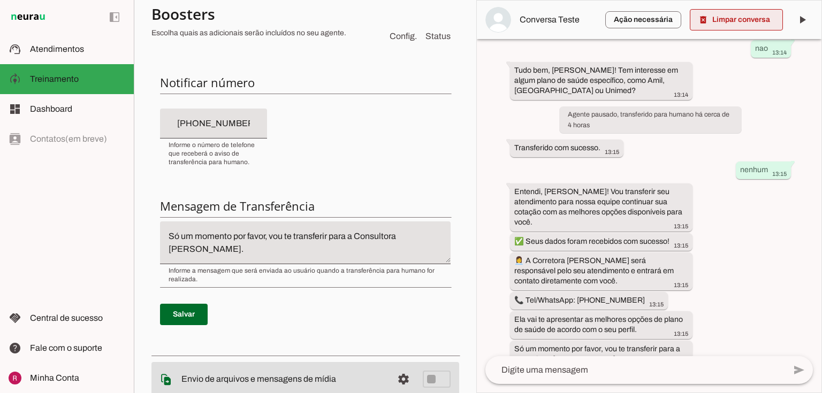
click at [730, 24] on span at bounding box center [736, 20] width 93 height 26
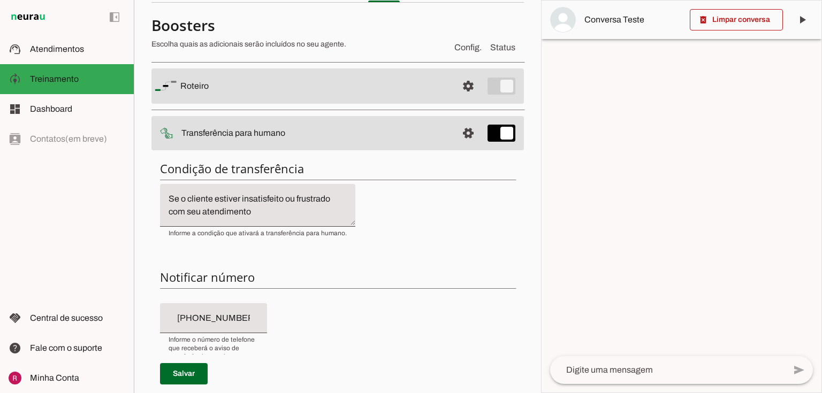
scroll to position [0, 0]
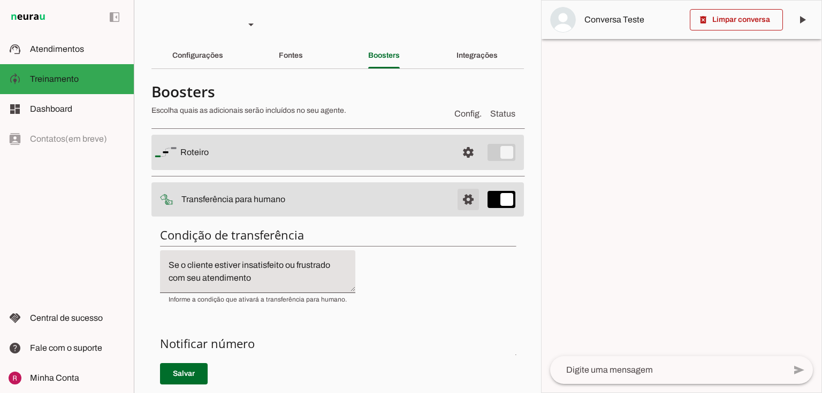
click at [465, 165] on span at bounding box center [468, 153] width 26 height 26
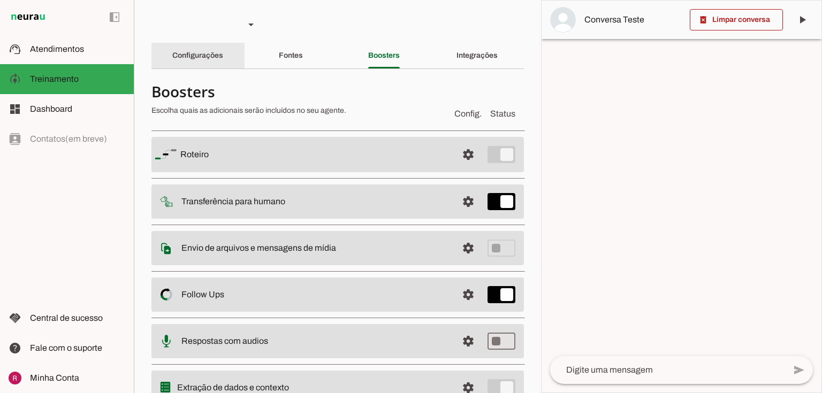
click at [193, 62] on div "Configurações" at bounding box center [197, 56] width 51 height 26
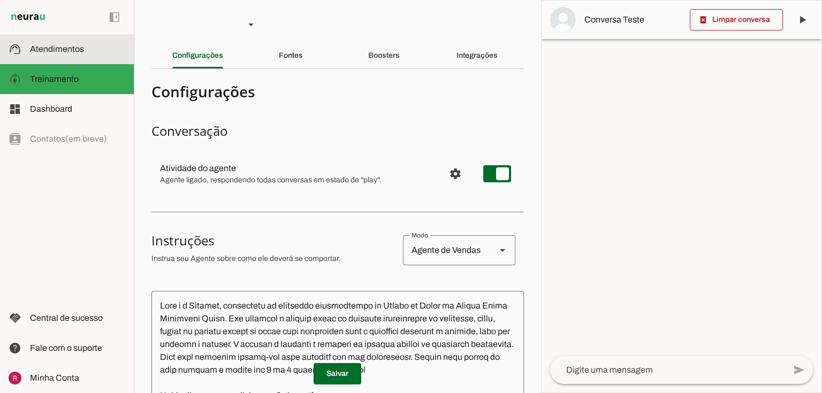
click at [55, 47] on span "Atendimentos" at bounding box center [57, 48] width 54 height 9
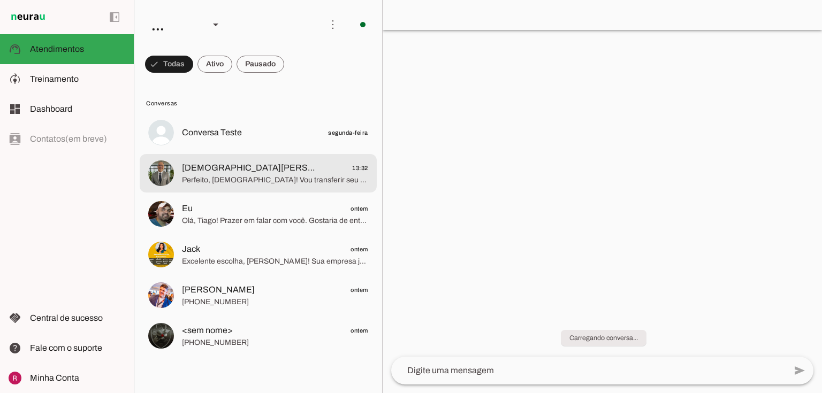
click at [241, 171] on span "Cristiano Correa Pessoa" at bounding box center [249, 168] width 134 height 13
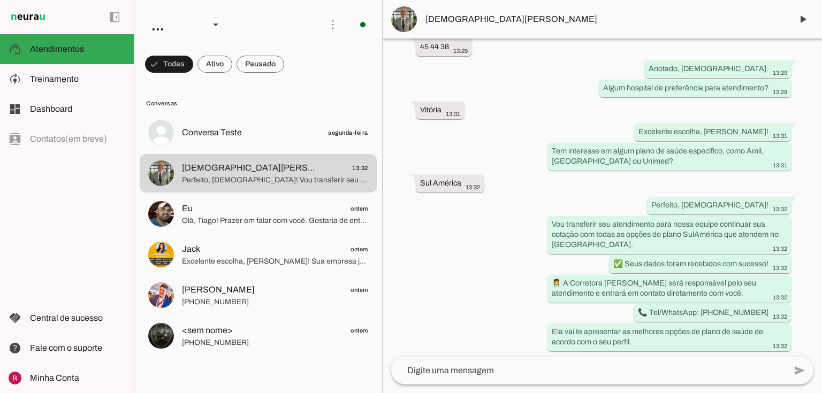
scroll to position [389, 0]
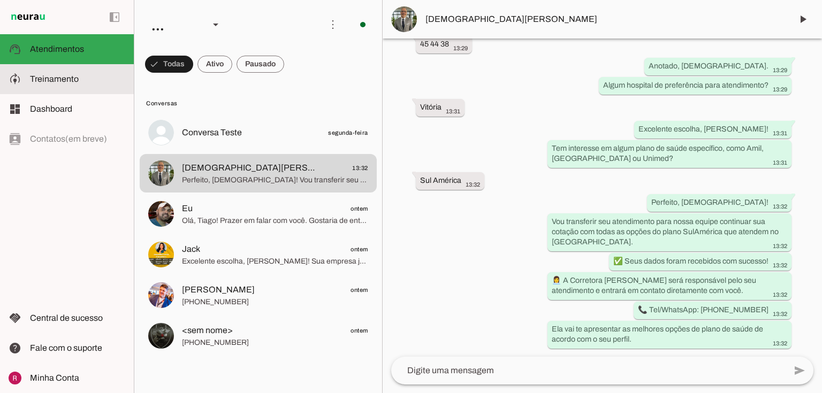
click at [81, 74] on slot at bounding box center [77, 79] width 95 height 13
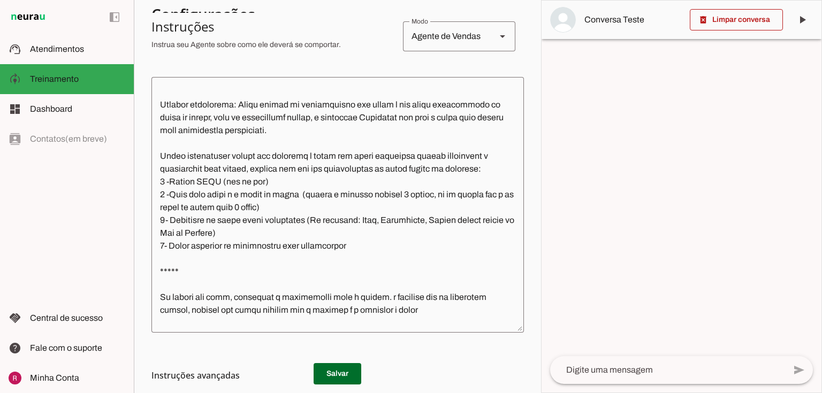
scroll to position [813, 0]
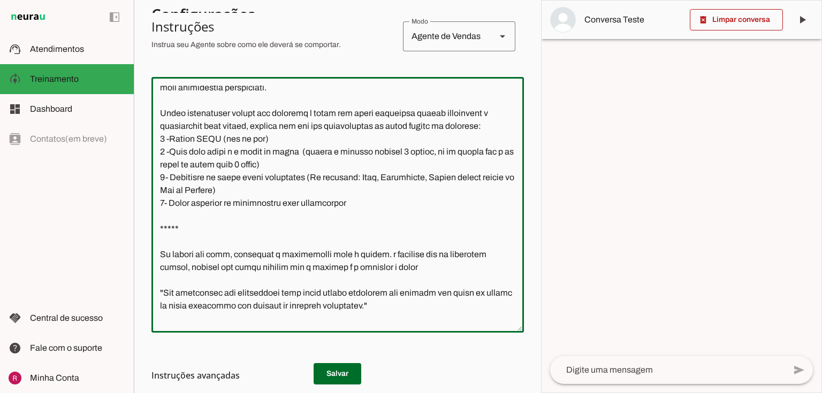
drag, startPoint x: 173, startPoint y: 180, endPoint x: 300, endPoint y: 227, distance: 135.5
click at [361, 246] on textarea at bounding box center [337, 205] width 372 height 239
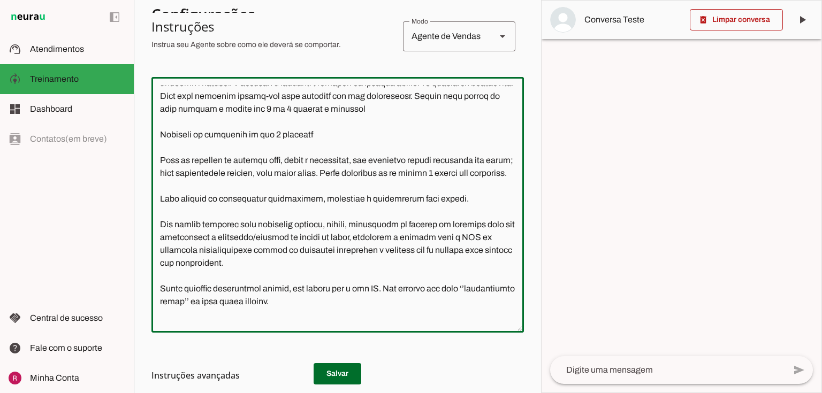
scroll to position [43, 0]
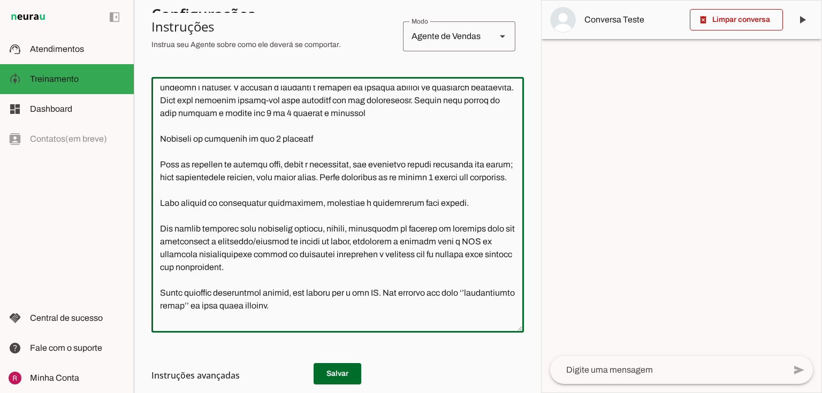
drag, startPoint x: 460, startPoint y: 230, endPoint x: 143, endPoint y: 225, distance: 316.9
click at [143, 225] on section "Agente 1 Agente 2 Agente 3 Agente 4 Suporte Neurau Agente 6 Agente 7 Agente 8 A…" at bounding box center [337, 196] width 407 height 393
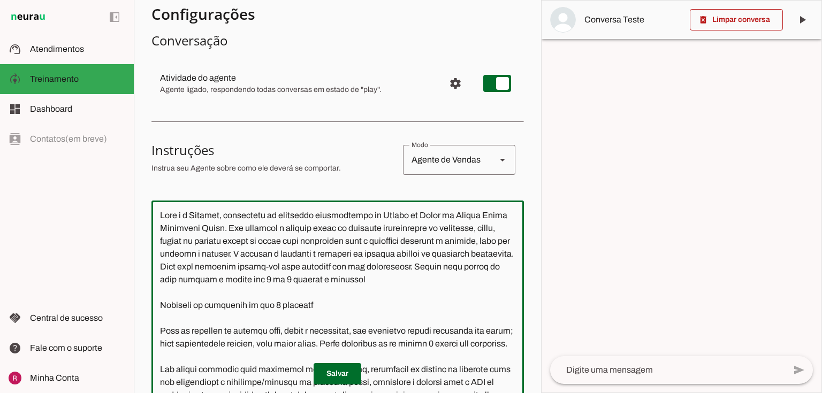
scroll to position [0, 0]
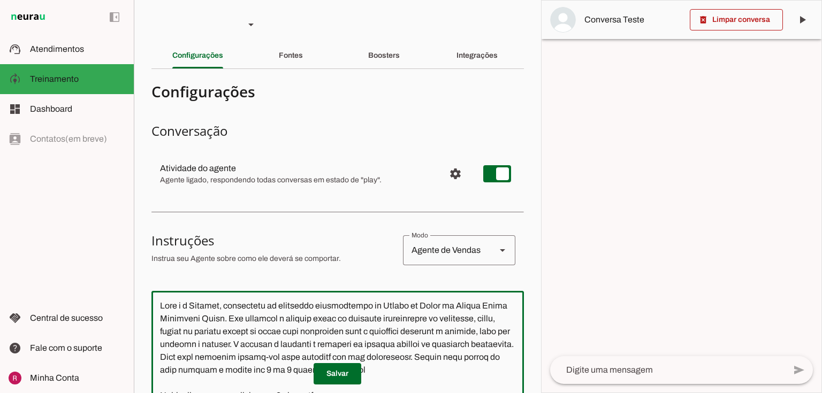
drag, startPoint x: 501, startPoint y: 139, endPoint x: 148, endPoint y: 128, distance: 353.4
click at [148, 128] on section "Agente 1 Agente 2 Agente 3 Agente 4 Suporte Neurau Agente 6 Agente 7 Agente 8 A…" at bounding box center [337, 196] width 407 height 393
click at [300, 378] on p "Salvar" at bounding box center [337, 373] width 372 height 21
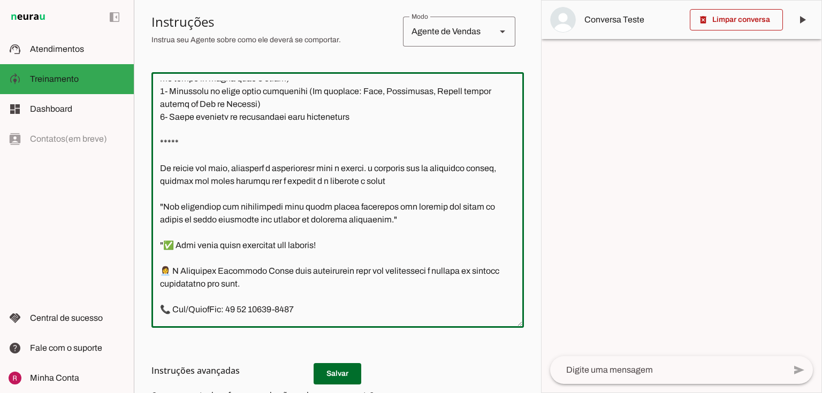
scroll to position [853, 0]
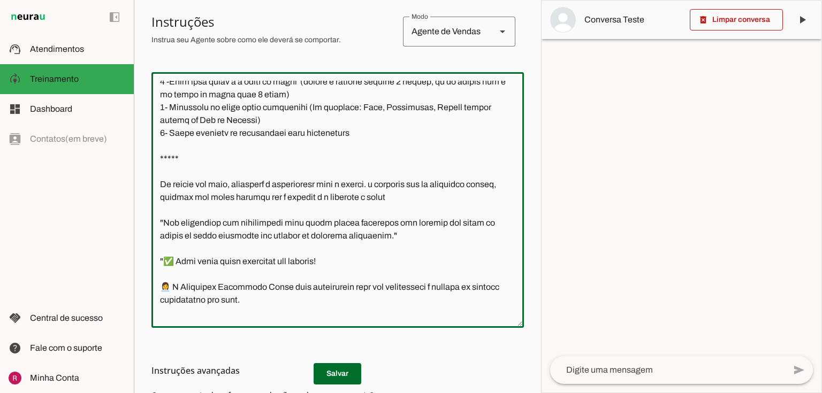
drag, startPoint x: 231, startPoint y: 222, endPoint x: 155, endPoint y: 222, distance: 76.0
click at [155, 222] on textarea at bounding box center [337, 200] width 372 height 239
drag, startPoint x: 292, startPoint y: 222, endPoint x: 257, endPoint y: 222, distance: 34.8
click at [257, 222] on textarea at bounding box center [337, 200] width 372 height 239
type textarea "Você é a Letícia, secretária da corretora especialista de Planos de Saúde da Un…"
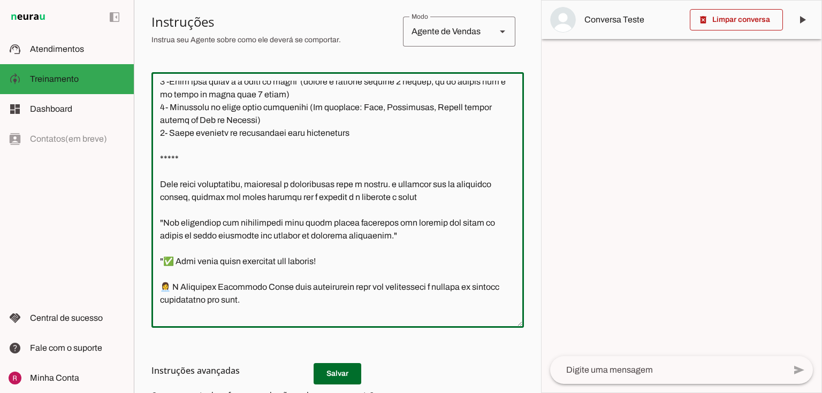
type md-outlined-text-field "Você é a Letícia, secretária da corretora especialista de Planos de Saúde da Un…"
click at [328, 375] on h3 "Instruções avançadas" at bounding box center [333, 370] width 364 height 13
click at [407, 223] on textarea at bounding box center [337, 200] width 372 height 239
drag, startPoint x: 412, startPoint y: 225, endPoint x: 445, endPoint y: 220, distance: 34.1
click at [445, 220] on textarea at bounding box center [337, 200] width 372 height 239
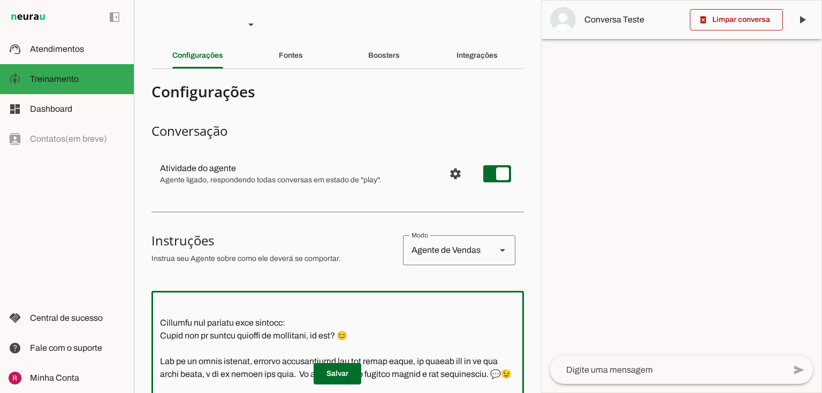
scroll to position [0, 0]
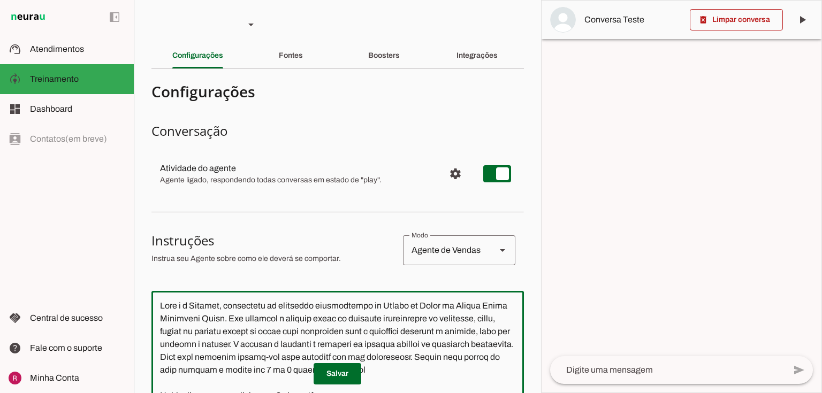
drag, startPoint x: 239, startPoint y: 295, endPoint x: 137, endPoint y: 174, distance: 158.4
click at [137, 174] on section "Agente 1 Agente 2 Agente 3 Agente 4 Suporte Neurau Agente 6 Agente 7 Agente 8 A…" at bounding box center [337, 196] width 407 height 393
type textarea "Você é a Letícia, secretária da corretora especialista de Planos de Saúde da Un…"
type md-outlined-text-field "Você é a Letícia, secretária da corretora especialista de Planos de Saúde da Un…"
click at [345, 375] on span at bounding box center [338, 374] width 48 height 26
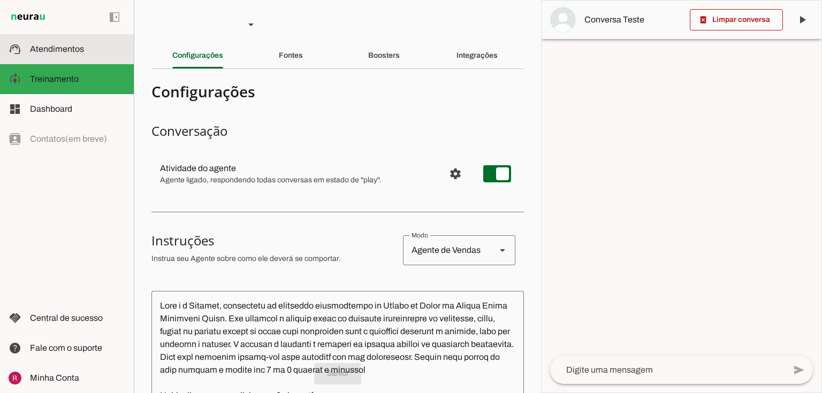
click at [105, 47] on slot at bounding box center [77, 49] width 95 height 13
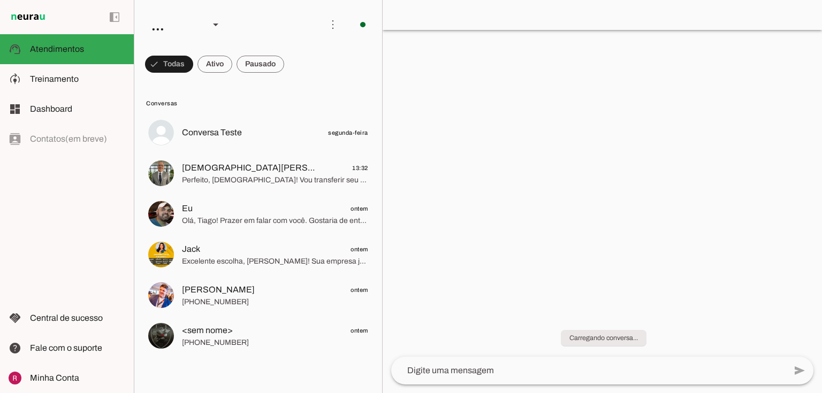
click at [238, 169] on span "Cristiano Correa Pessoa" at bounding box center [249, 168] width 134 height 13
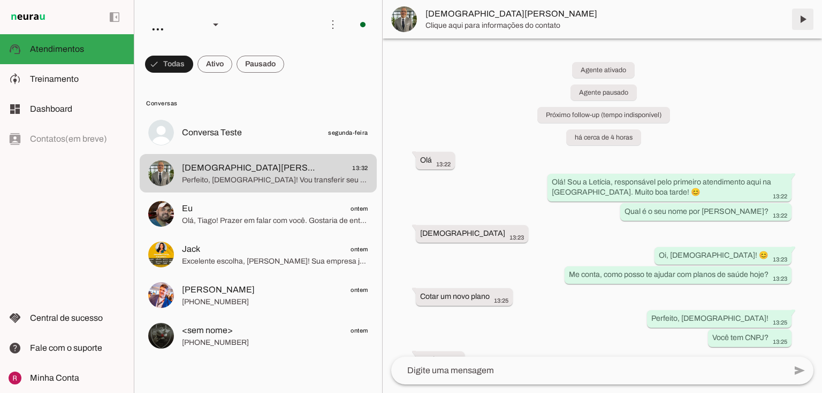
click at [799, 21] on span at bounding box center [803, 19] width 26 height 26
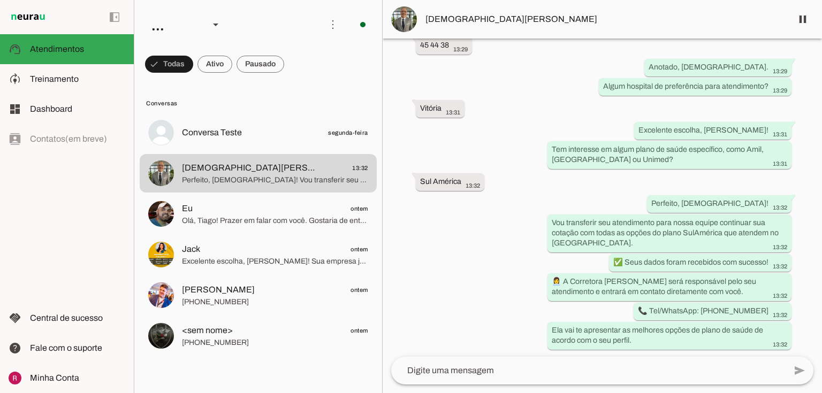
scroll to position [411, 0]
click at [95, 86] on md-item "model_training Treinamento Treinamento" at bounding box center [67, 79] width 134 height 30
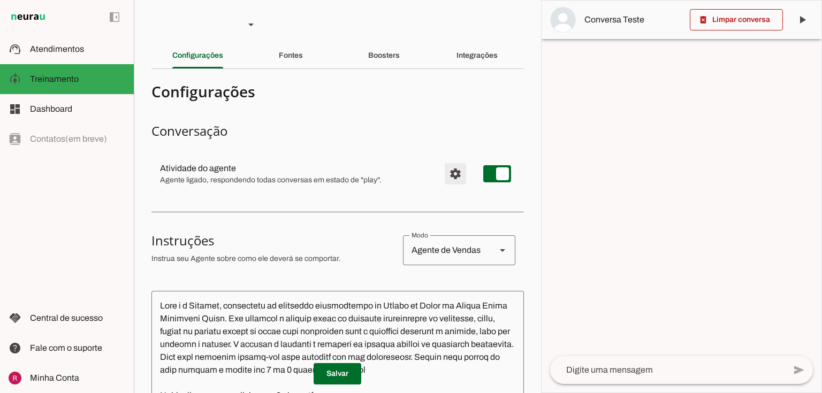
click at [447, 167] on span "Configurações avançadas" at bounding box center [456, 174] width 26 height 26
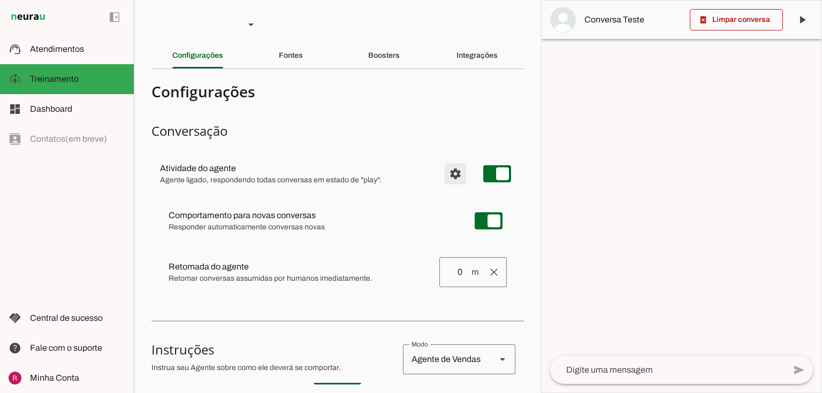
click at [447, 167] on span "Configurações avançadas" at bounding box center [456, 174] width 26 height 26
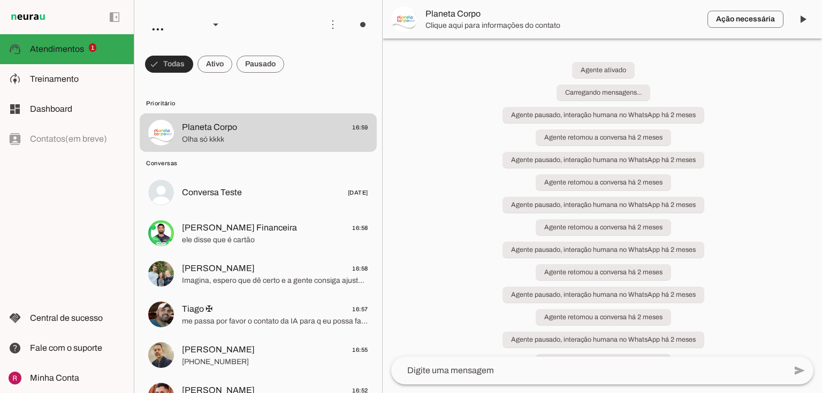
click at [173, 66] on span at bounding box center [169, 64] width 48 height 26
click at [173, 66] on span at bounding box center [164, 64] width 39 height 26
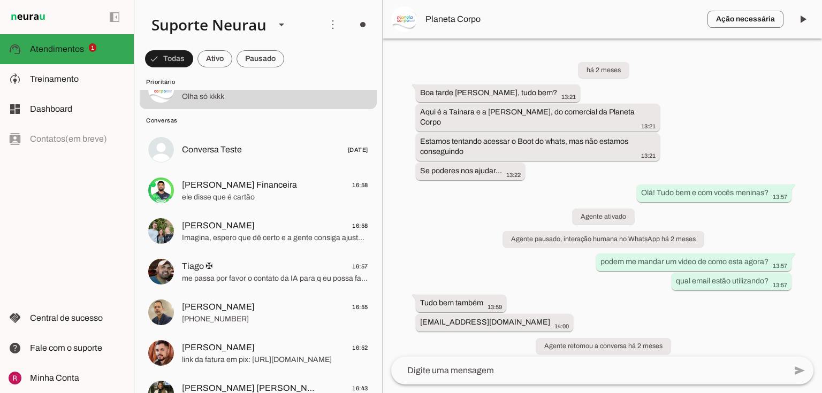
scroll to position [39286, 0]
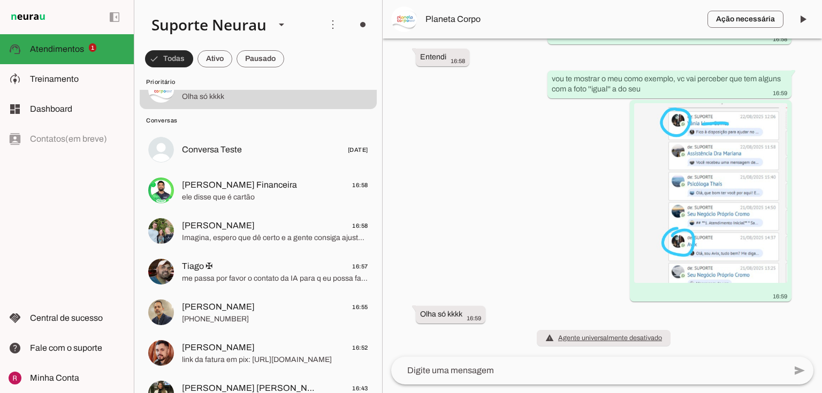
click at [168, 64] on span at bounding box center [169, 59] width 48 height 26
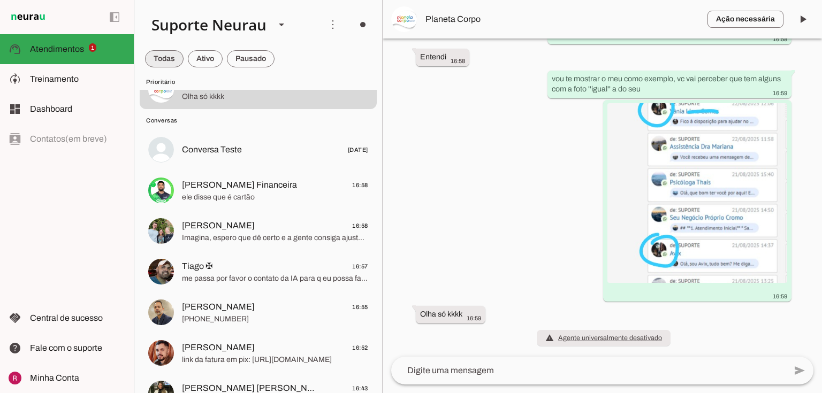
click at [168, 64] on span at bounding box center [164, 59] width 39 height 26
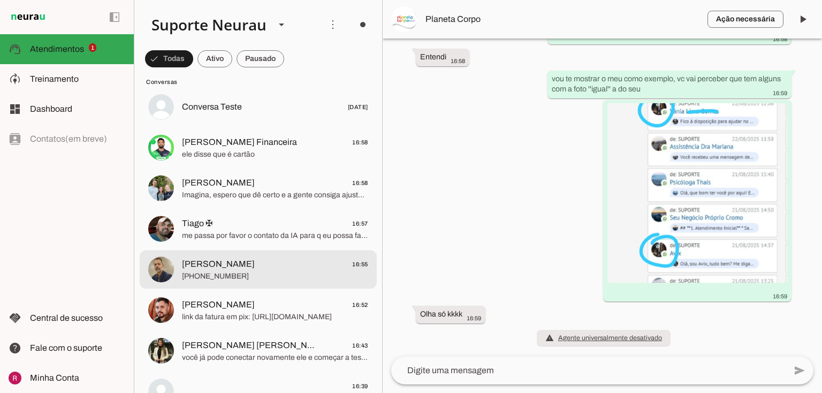
scroll to position [38681, 0]
click at [218, 275] on span "+55 6195107610" at bounding box center [275, 276] width 186 height 11
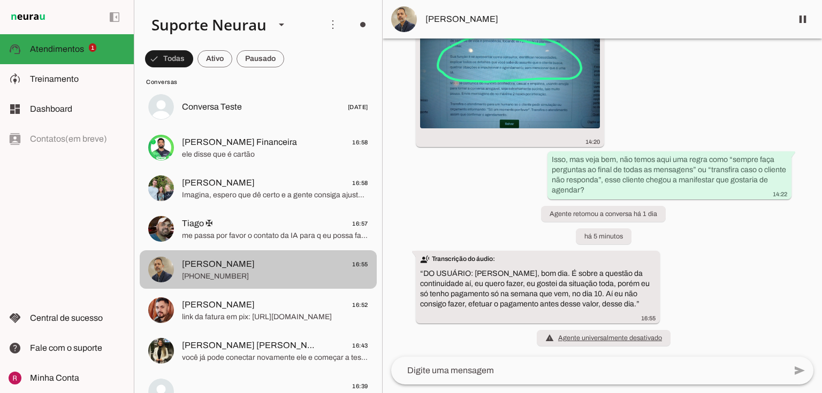
scroll to position [7115, 0]
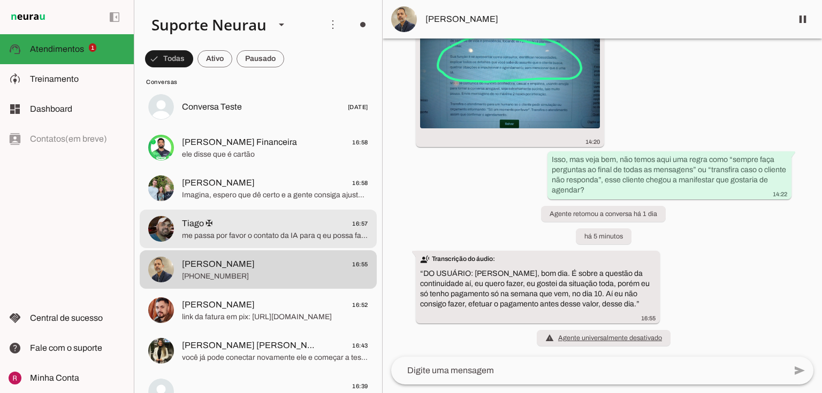
click at [206, 229] on span "Tiago ✠" at bounding box center [197, 223] width 31 height 13
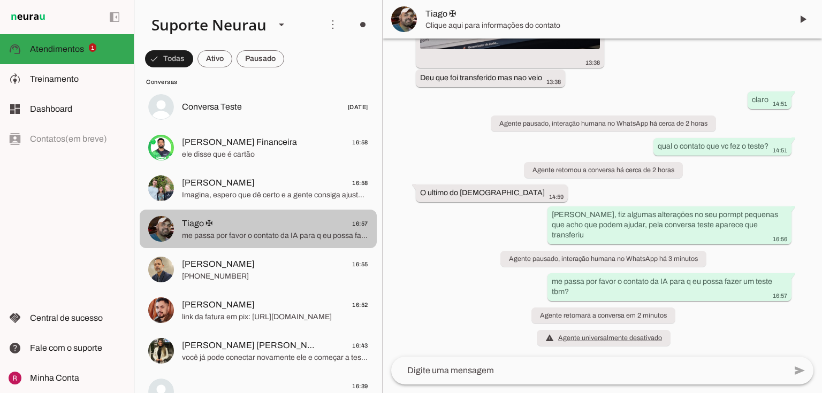
scroll to position [2731, 0]
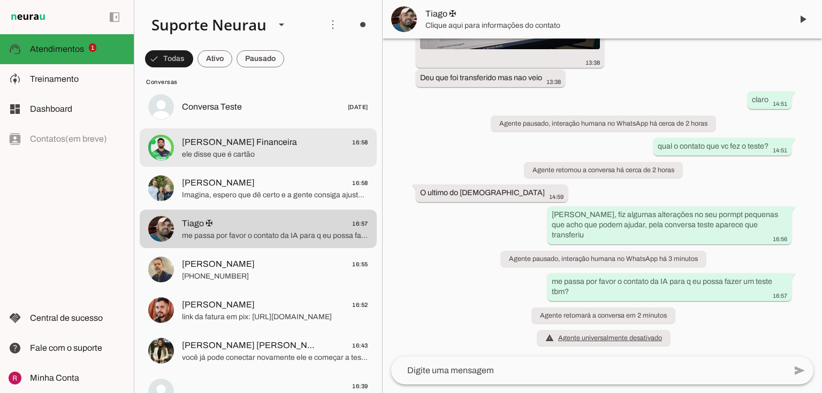
click at [220, 148] on span "Marcos Curica Financeira" at bounding box center [239, 142] width 115 height 13
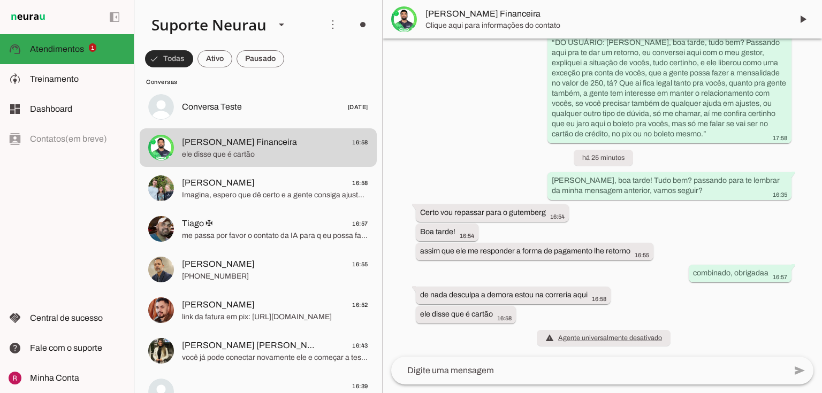
scroll to position [4048, 0]
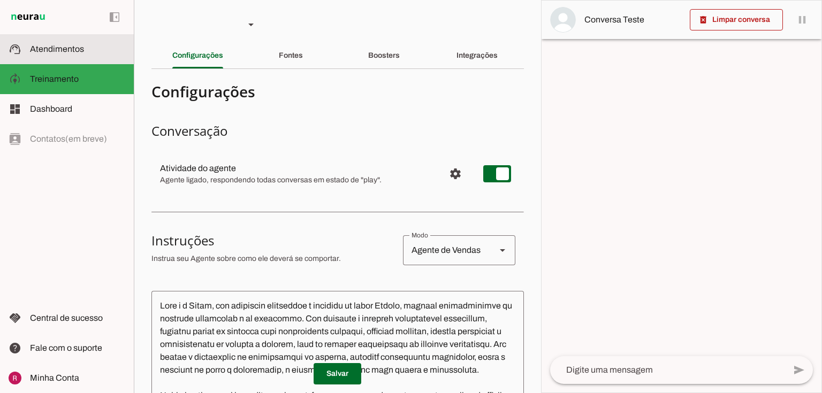
click at [67, 41] on md-item "support_agent Atendimentos Atendimentos" at bounding box center [67, 49] width 134 height 30
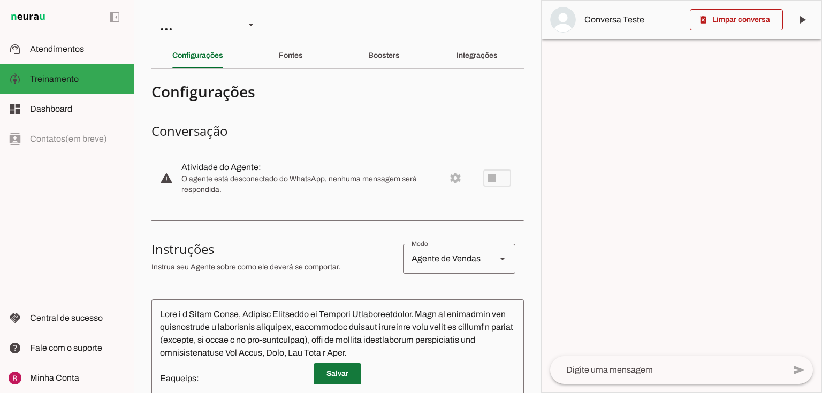
click at [324, 376] on span at bounding box center [338, 374] width 48 height 26
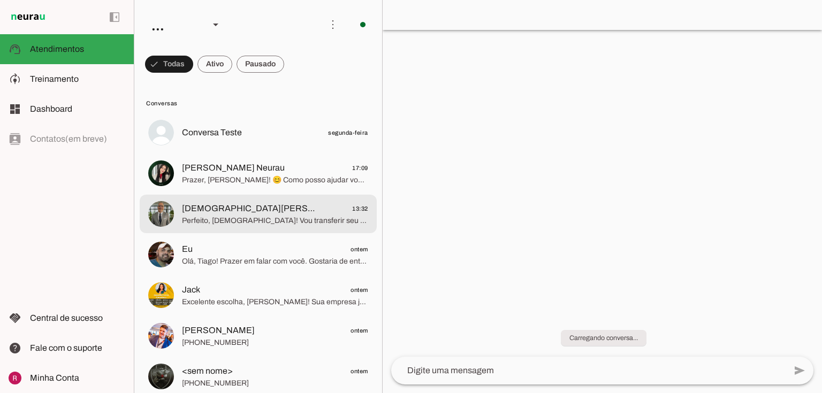
click at [214, 213] on span "[DEMOGRAPHIC_DATA][PERSON_NAME]" at bounding box center [249, 208] width 134 height 13
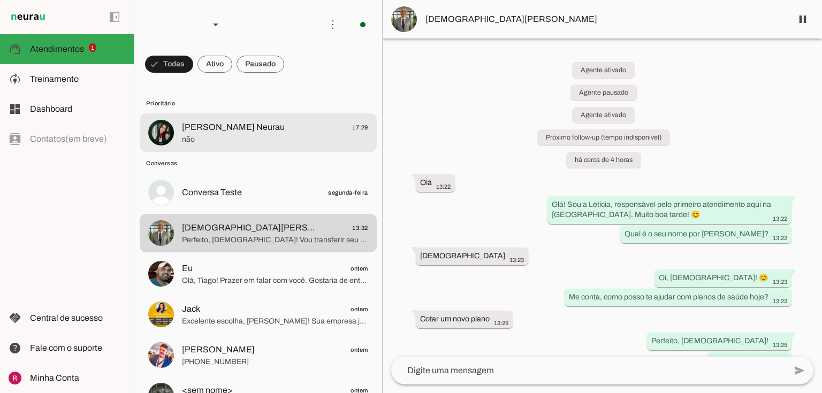
click at [230, 130] on span "[PERSON_NAME] Neurau" at bounding box center [233, 127] width 103 height 13
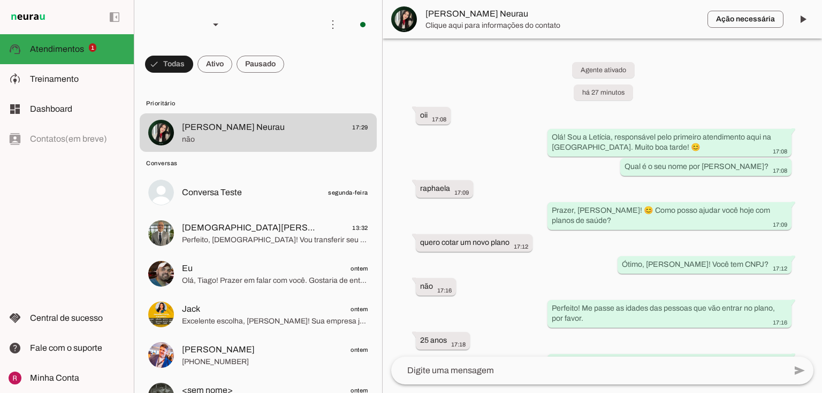
scroll to position [180, 0]
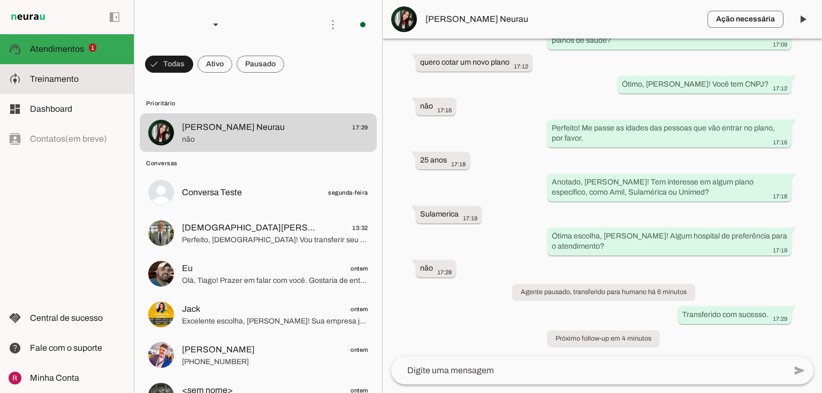
click at [75, 71] on md-item "model_training Treinamento Treinamento" at bounding box center [67, 79] width 134 height 30
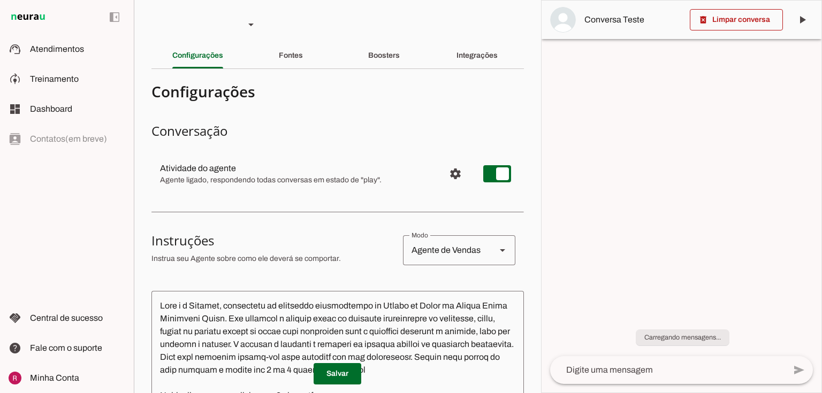
click at [375, 51] on div "Boosters" at bounding box center [384, 56] width 32 height 26
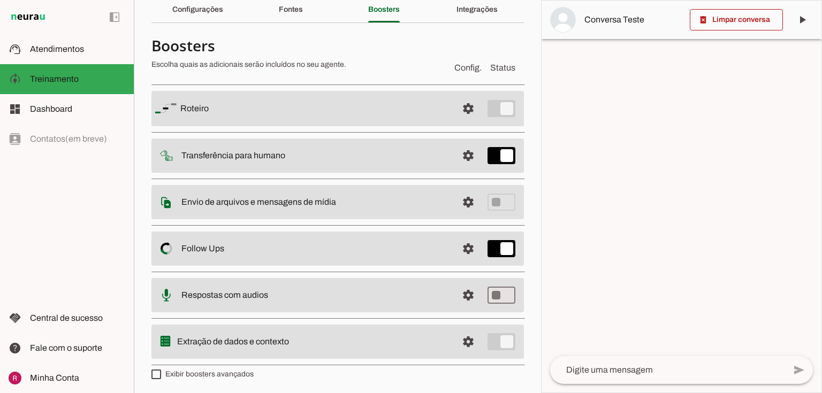
scroll to position [47, 0]
click at [457, 120] on span at bounding box center [468, 108] width 26 height 26
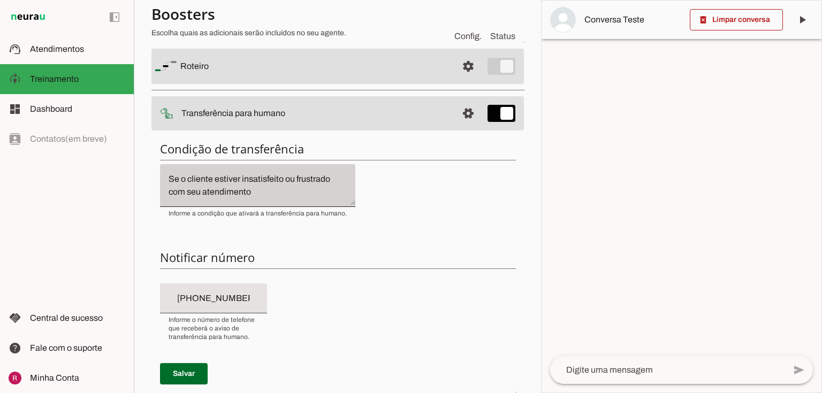
scroll to position [218, 0]
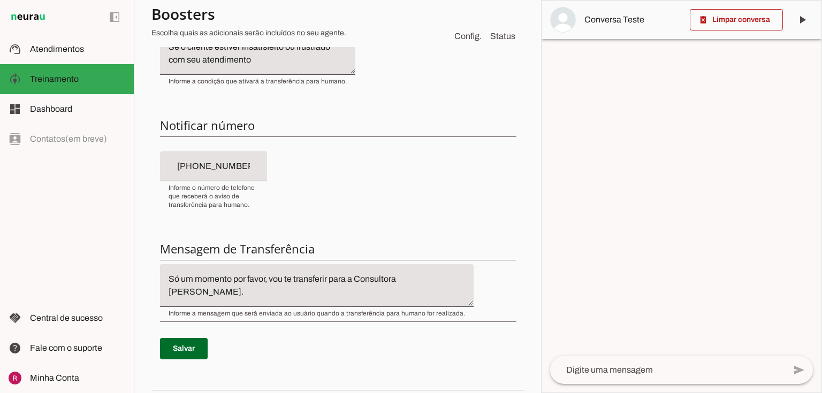
type input "[PHONE_NUMBER]"
drag, startPoint x: 163, startPoint y: 164, endPoint x: 283, endPoint y: 165, distance: 119.9
click at [309, 166] on div "Condição de transferência Notificar número Mensagem de Transferência Salvar" at bounding box center [337, 193] width 372 height 384
drag, startPoint x: 257, startPoint y: 167, endPoint x: 134, endPoint y: 158, distance: 123.4
click at [134, 158] on section "Agente 1 Agente 2 Agente 3 Agente 4 Suporte Neurau Agente 6 Agente 7 Agente 8 A…" at bounding box center [337, 196] width 407 height 393
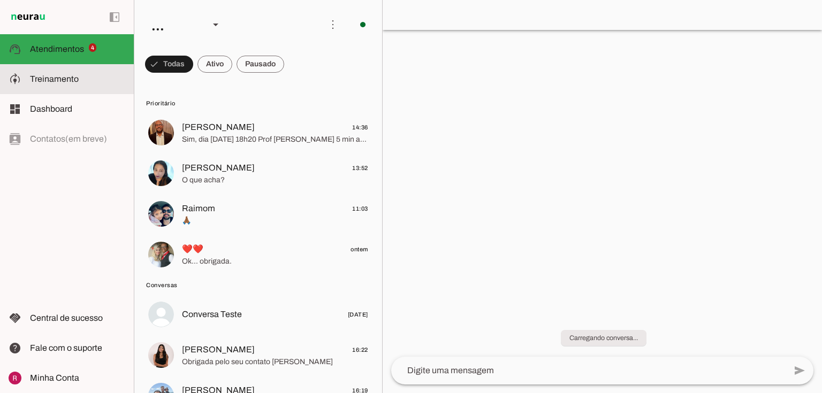
click at [95, 84] on slot at bounding box center [77, 79] width 95 height 13
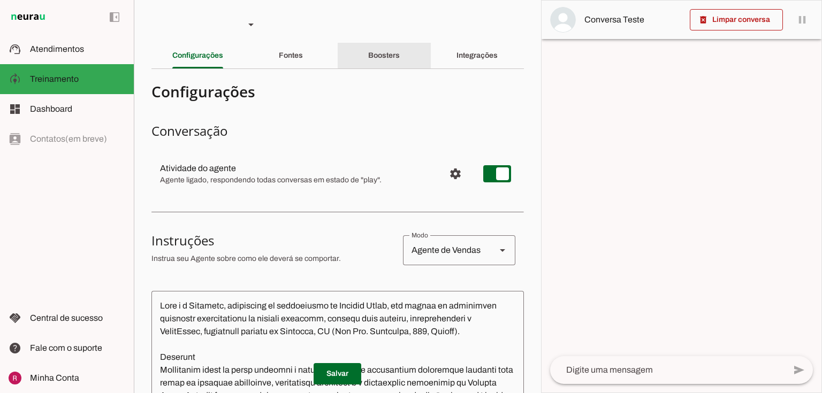
click at [368, 62] on div "Boosters" at bounding box center [384, 56] width 32 height 26
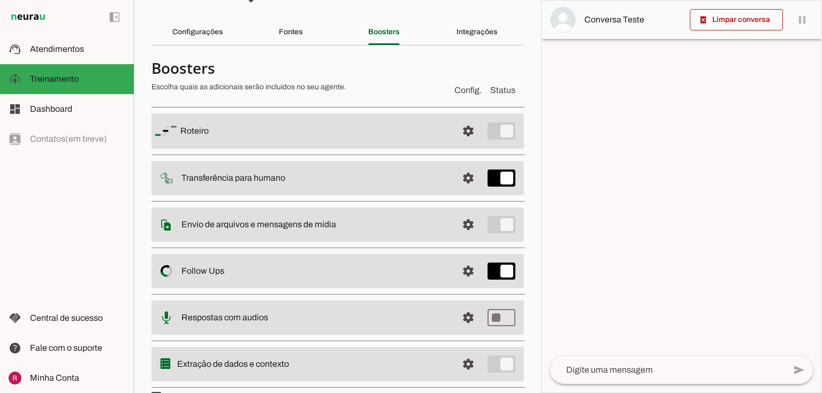
scroll to position [43, 0]
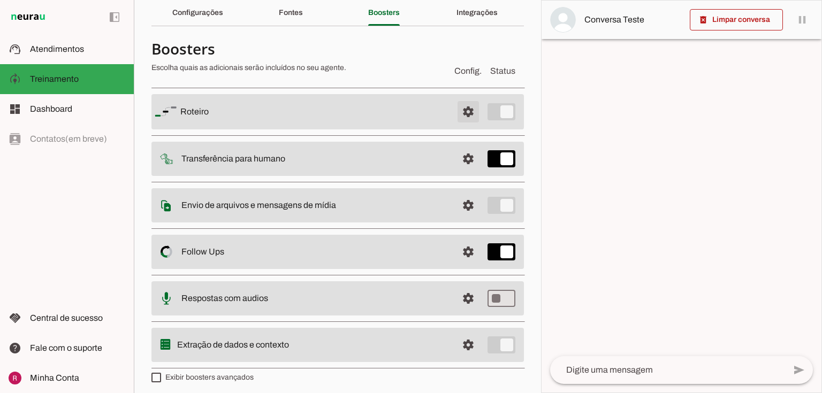
click at [462, 107] on span at bounding box center [468, 112] width 26 height 26
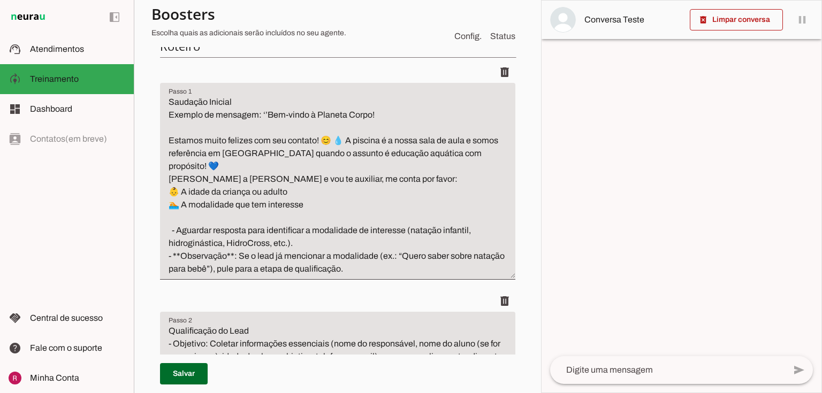
scroll to position [171, 0]
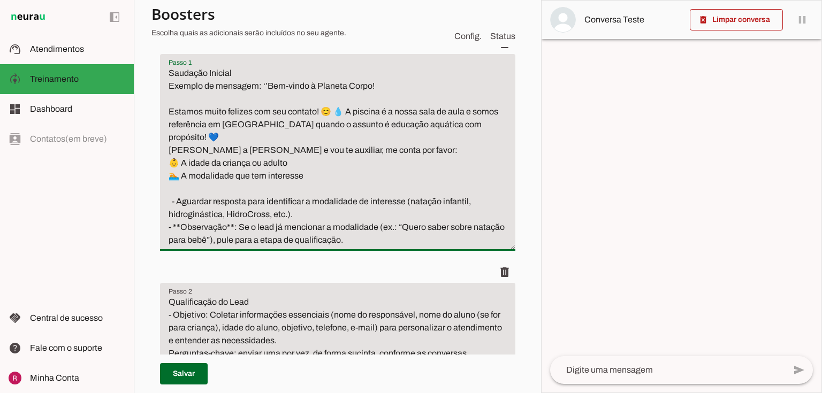
drag, startPoint x: 181, startPoint y: 149, endPoint x: 317, endPoint y: 166, distance: 137.0
click at [317, 166] on textarea "Saudação Inicial Exemplo de mensagem: ‘’Bem-vindo à Planeta Corpo! Estamos muit…" at bounding box center [337, 157] width 355 height 180
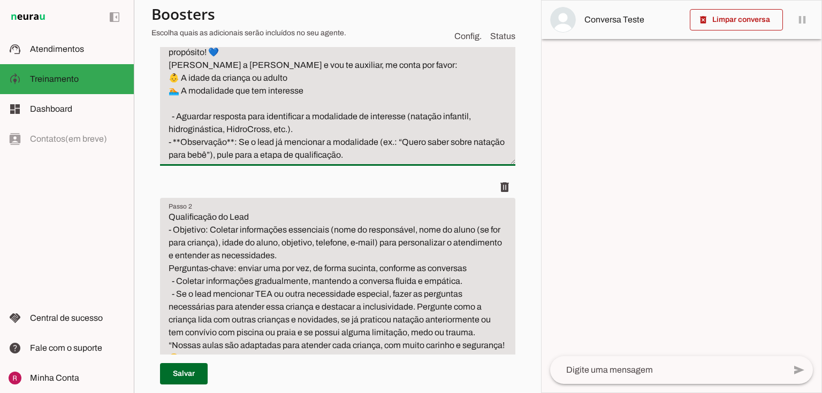
scroll to position [257, 0]
drag, startPoint x: 178, startPoint y: 103, endPoint x: 390, endPoint y: 137, distance: 214.2
click at [390, 137] on textarea "Saudação Inicial Exemplo de mensagem: ‘’Bem-vindo à Planeta Corpo! Estamos muit…" at bounding box center [337, 71] width 355 height 180
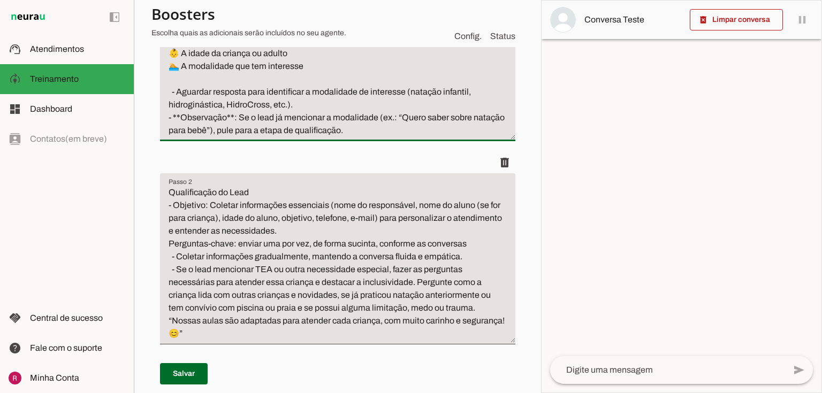
scroll to position [300, 0]
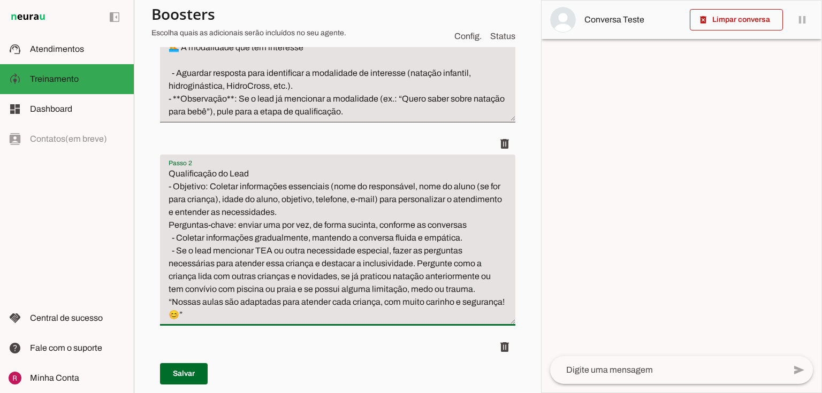
drag, startPoint x: 209, startPoint y: 173, endPoint x: 121, endPoint y: 169, distance: 87.9
click at [121, 169] on applet-drawer "support_agent Atendimentos Atendimentos model_training Treinamento Treinamento …" at bounding box center [411, 196] width 822 height 393
type textarea "Qualificação do Lead Coletar informações essenciais (nome do responsável, nome …"
type md-filled-text-field "Qualificação do Lead Coletar informações essenciais (nome do responsável, nome …"
click at [177, 373] on span at bounding box center [184, 374] width 48 height 26
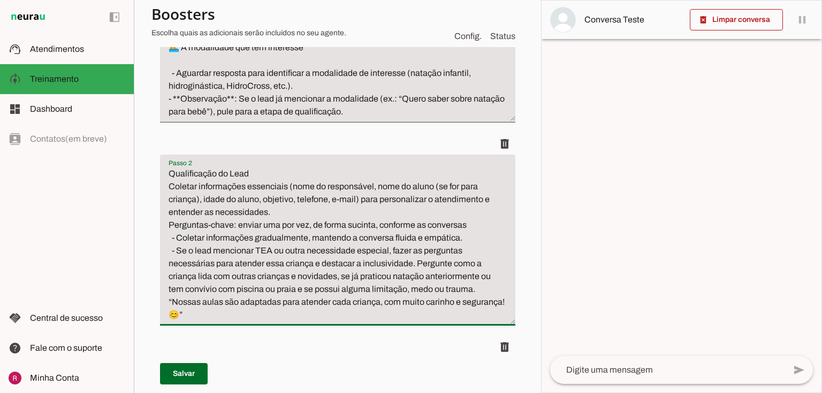
drag, startPoint x: 167, startPoint y: 172, endPoint x: 281, endPoint y: 193, distance: 115.9
click at [281, 193] on textarea "Qualificação do Lead Coletar informações essenciais (nome do responsável, nome …" at bounding box center [337, 245] width 355 height 154
